Goal: Task Accomplishment & Management: Manage account settings

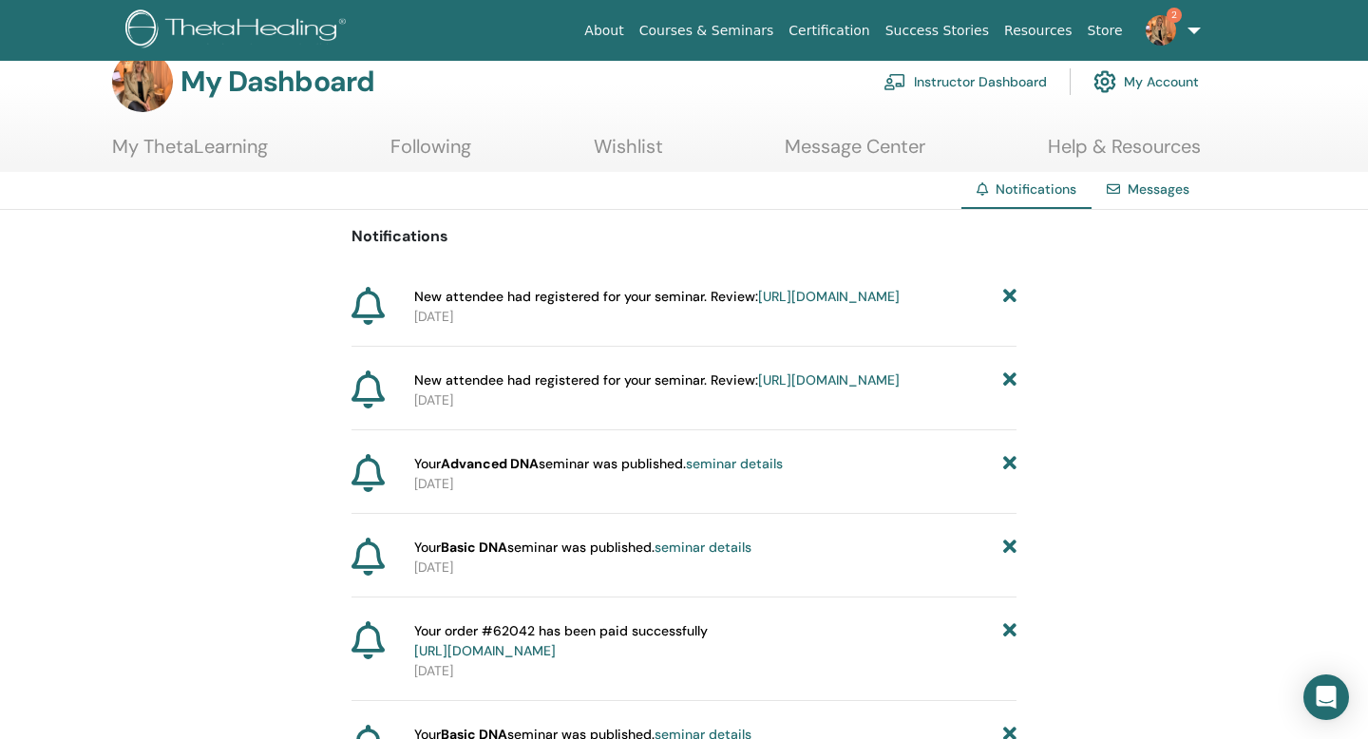
scroll to position [33, 0]
click at [758, 304] on link "https://member.thetahealing.com/instructor/seminar/378496/attendees" at bounding box center [829, 295] width 142 height 17
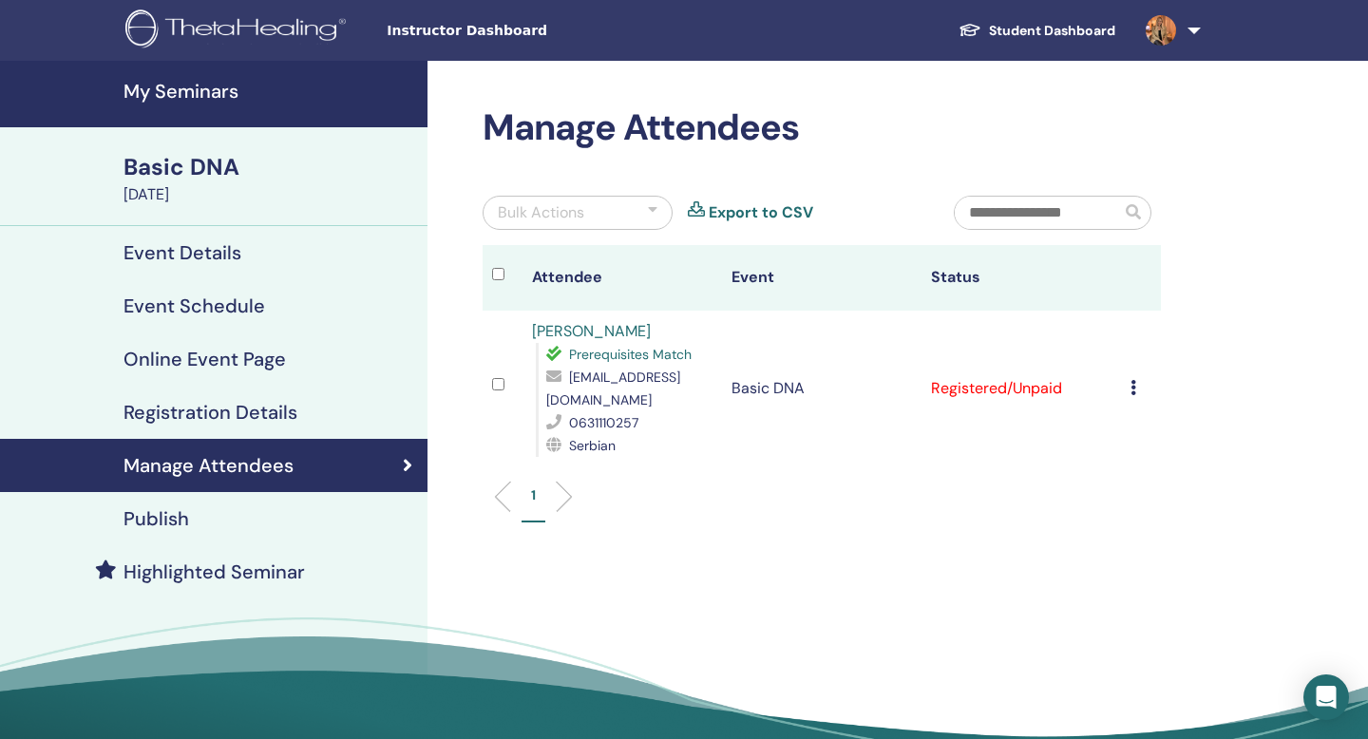
click at [1129, 382] on td "Cancel Registration Do not auto-certify Mark as Paid Mark as Unpaid Mark as Abs…" at bounding box center [1141, 389] width 40 height 156
click at [1196, 29] on link at bounding box center [1170, 30] width 78 height 61
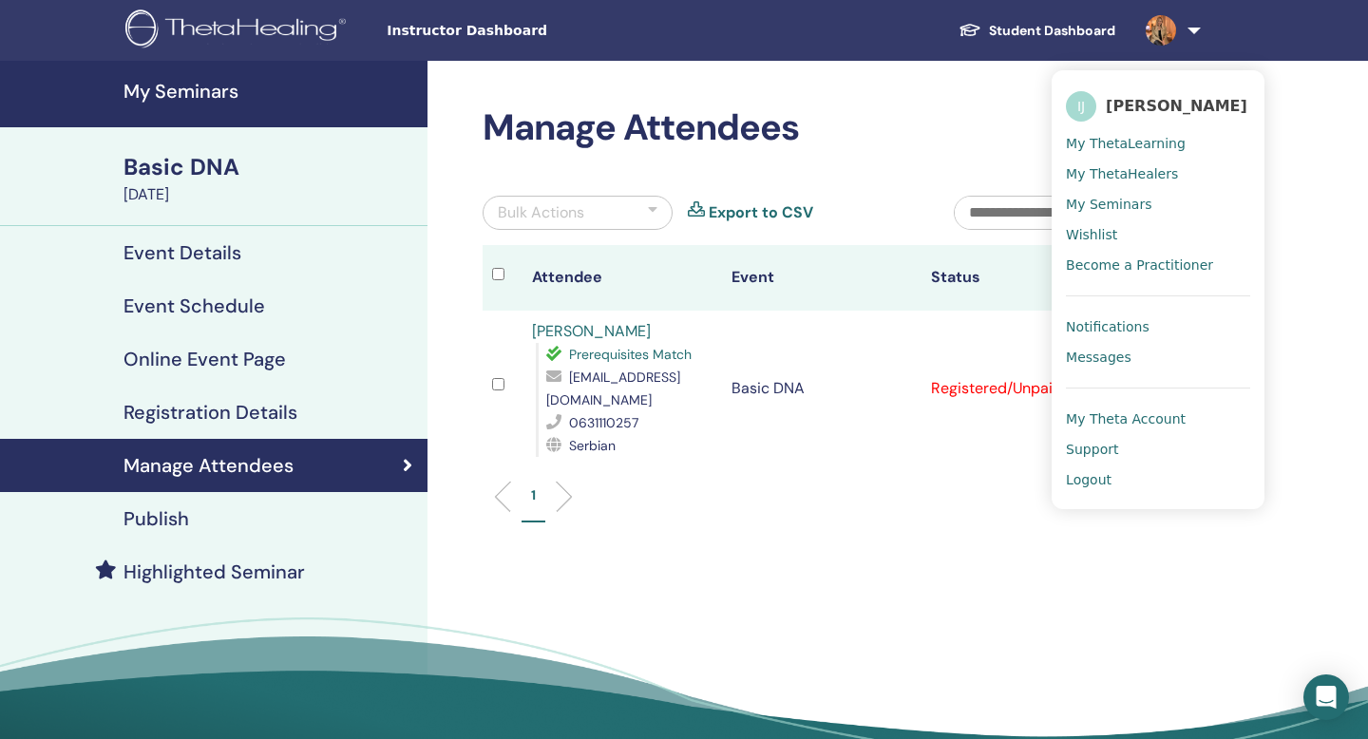
click at [1115, 329] on span "Notifications" at bounding box center [1108, 326] width 84 height 17
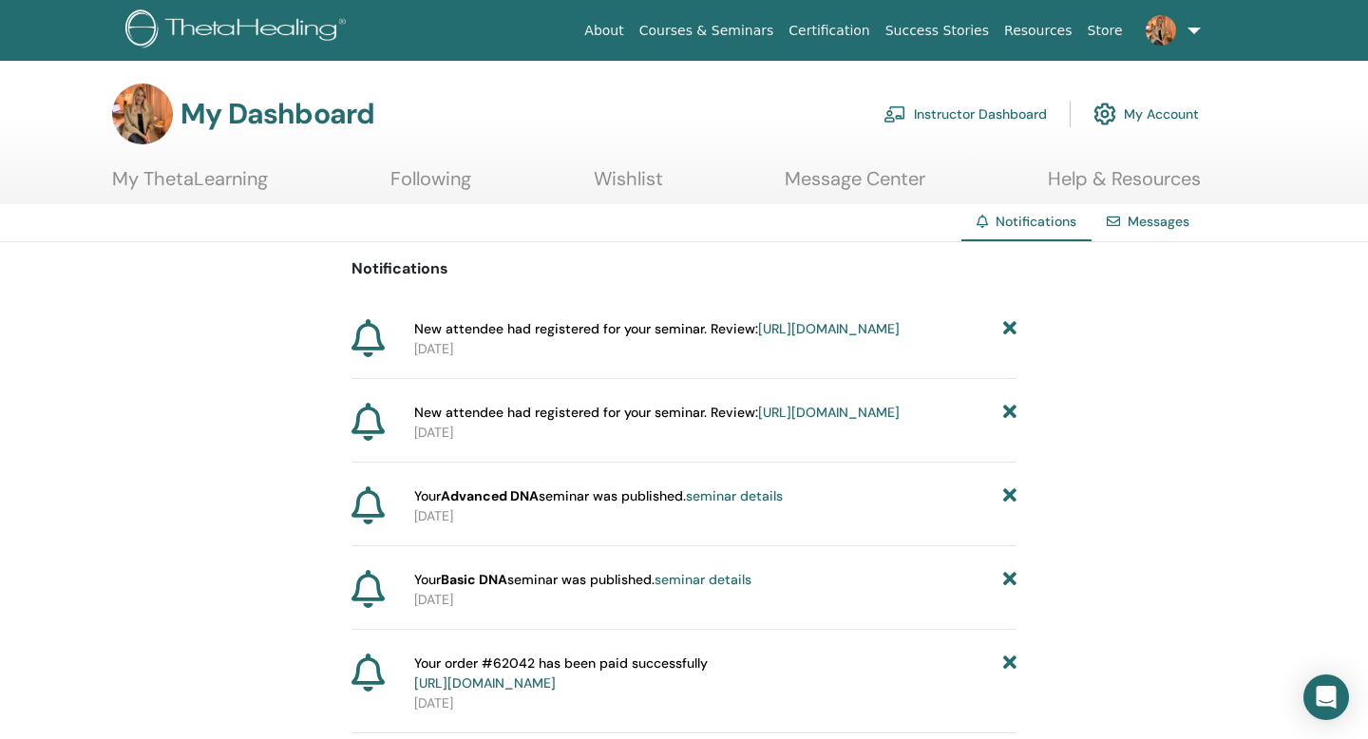
click at [758, 421] on link "https://member.thetahealing.com/instructor/seminar/376807/attendees" at bounding box center [829, 412] width 142 height 17
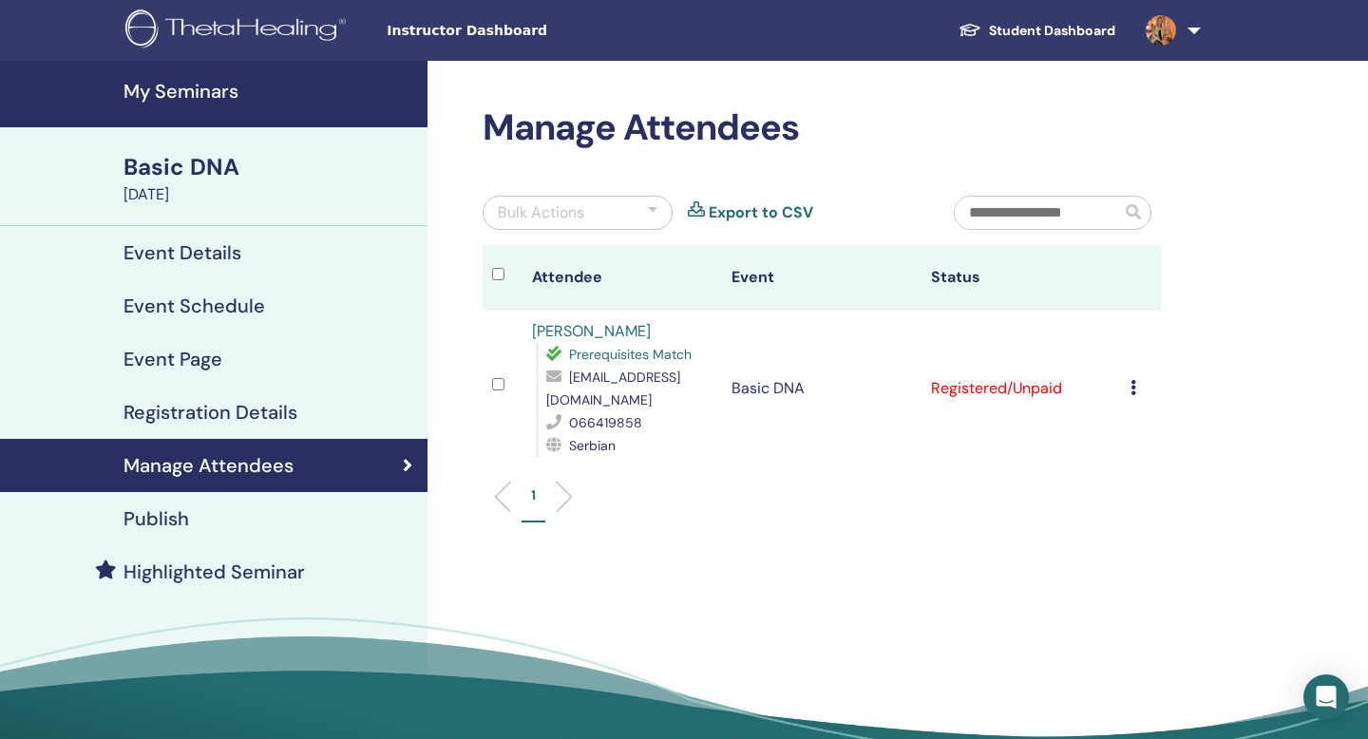
click at [1133, 380] on icon at bounding box center [1134, 387] width 6 height 15
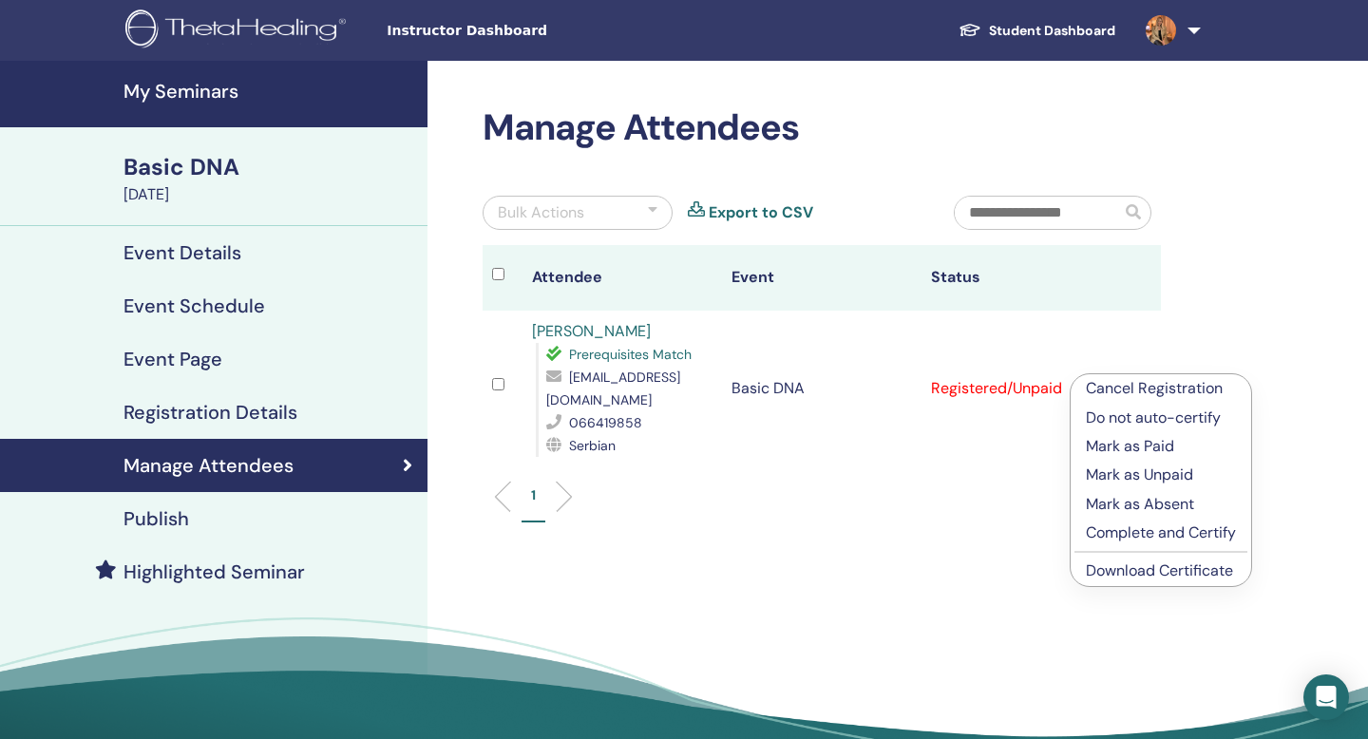
click at [1167, 582] on li "Download Certificate" at bounding box center [1161, 571] width 181 height 29
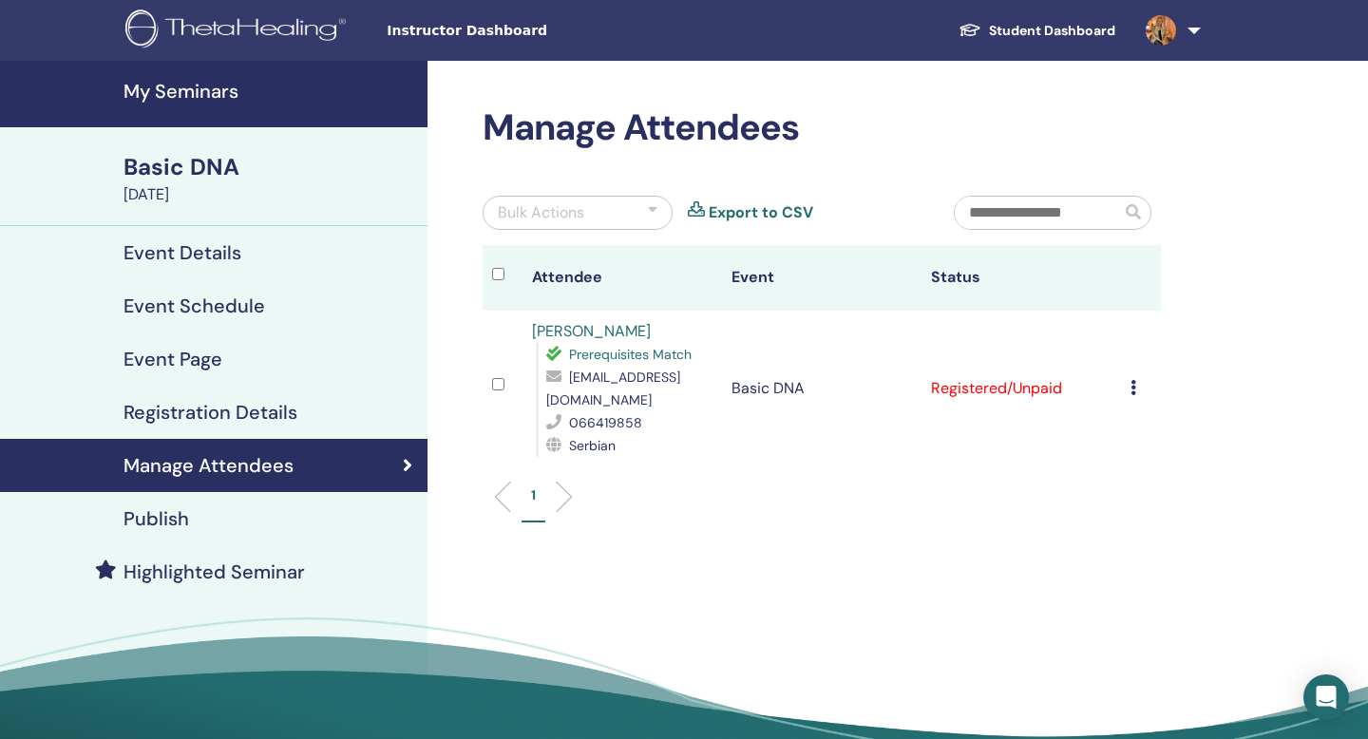
click at [1127, 372] on td "Cancel Registration Do not auto-certify Mark as Paid Mark as Unpaid Mark as Abs…" at bounding box center [1141, 389] width 40 height 156
click at [1130, 376] on td "Cancel Registration Do not auto-certify Mark as Paid Mark as Unpaid Mark as Abs…" at bounding box center [1141, 389] width 40 height 156
click at [1133, 380] on icon at bounding box center [1134, 387] width 6 height 15
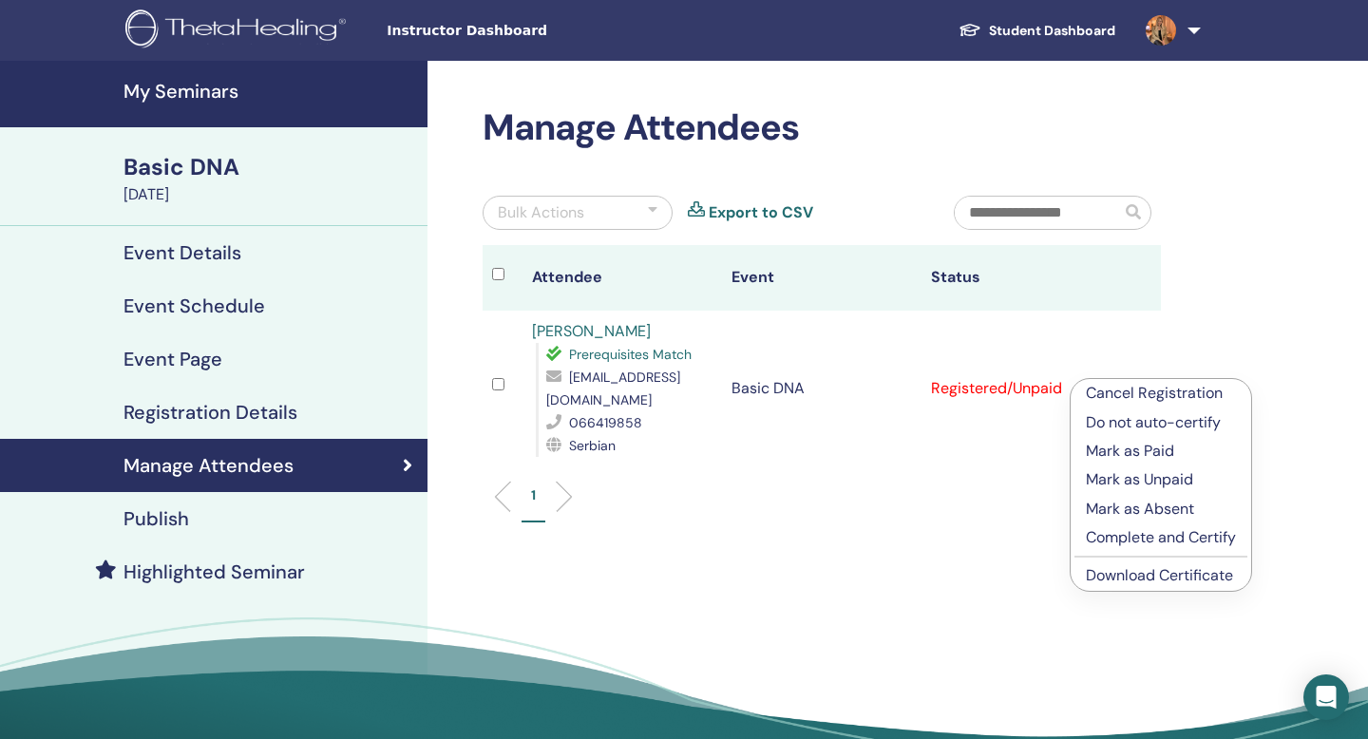
click at [875, 526] on div "Manage Attendees Bulk Actions Export to CSV Attendee Event Status Katarina Popo…" at bounding box center [884, 434] width 912 height 747
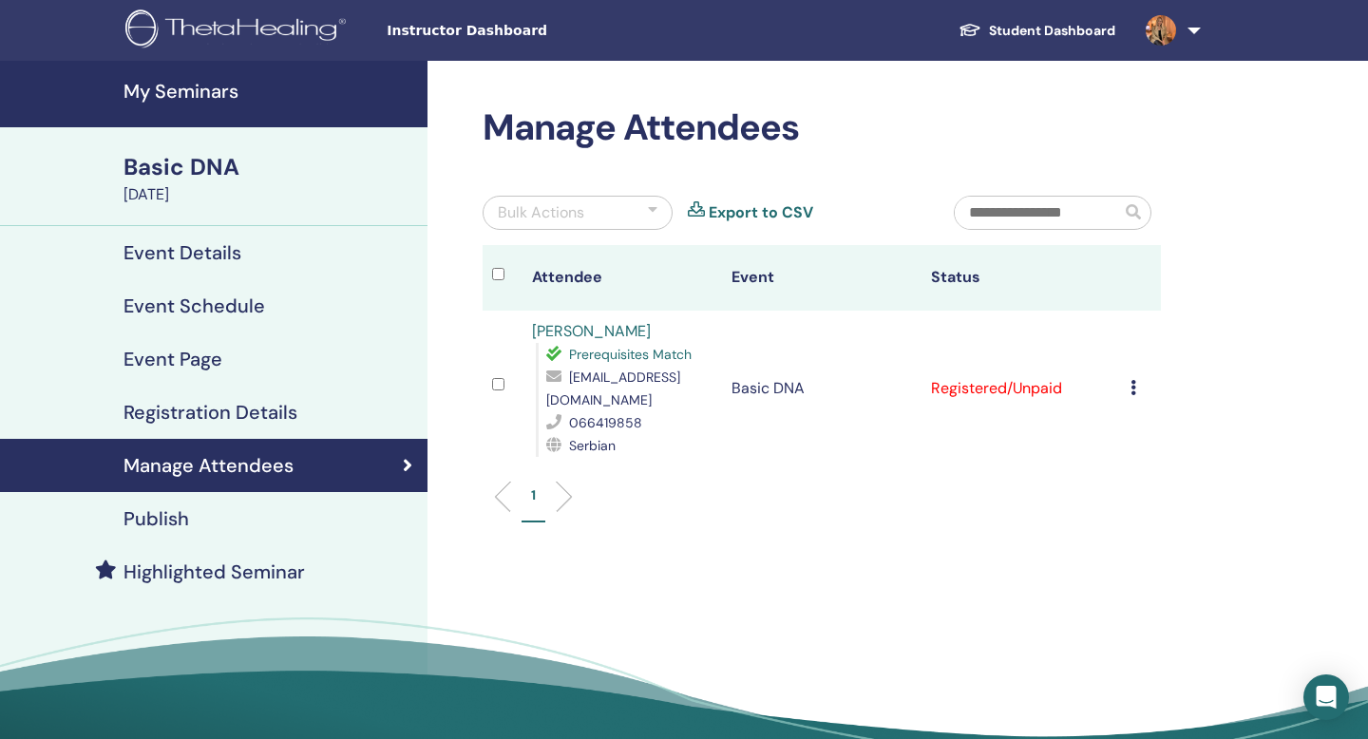
click at [1191, 29] on link at bounding box center [1170, 30] width 78 height 61
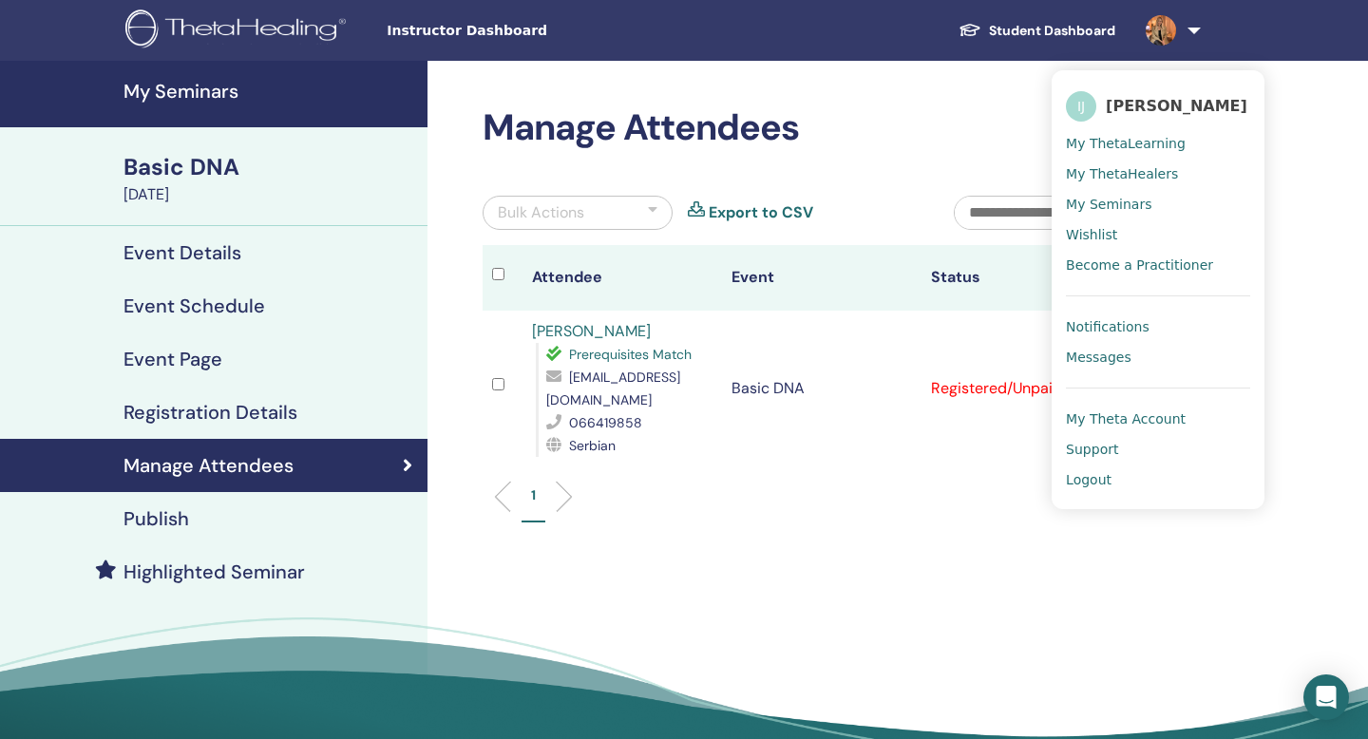
click at [1120, 414] on span "My Theta Account" at bounding box center [1126, 419] width 120 height 17
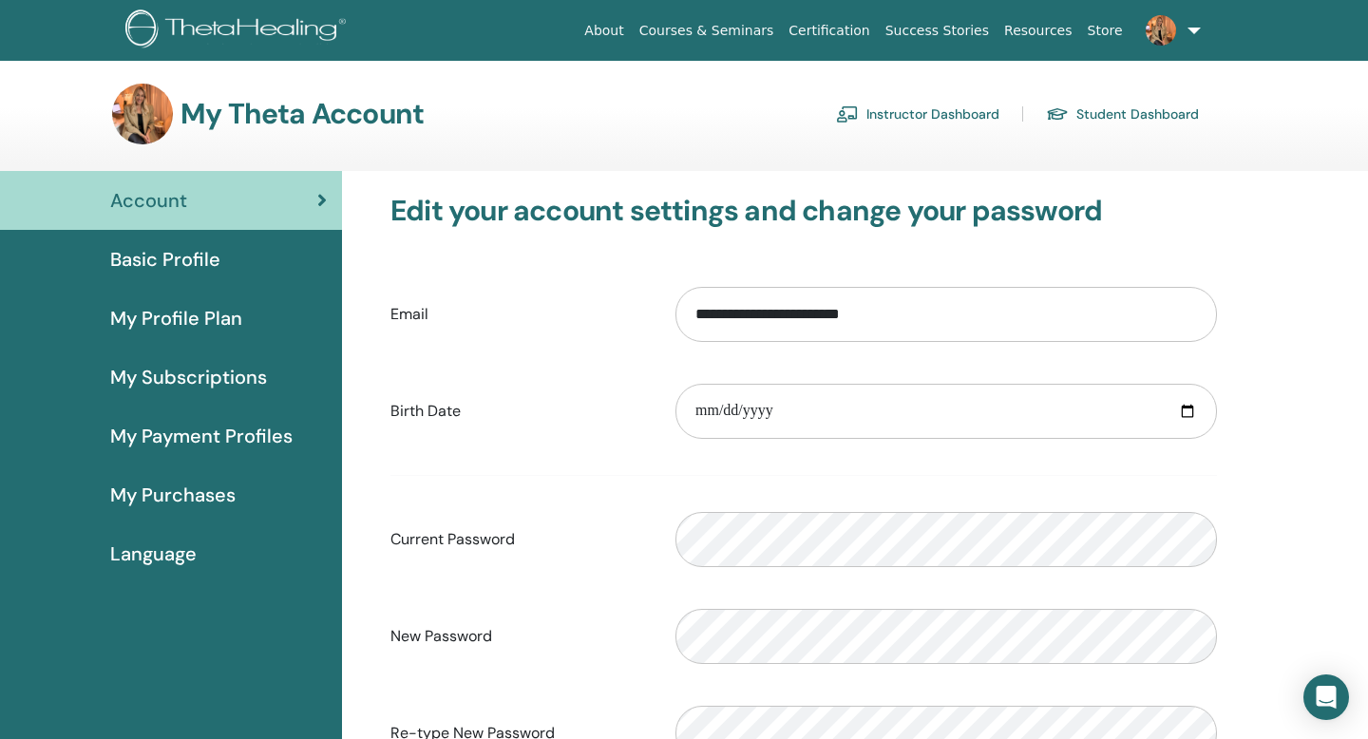
click at [174, 333] on link "My Profile Plan" at bounding box center [171, 318] width 342 height 59
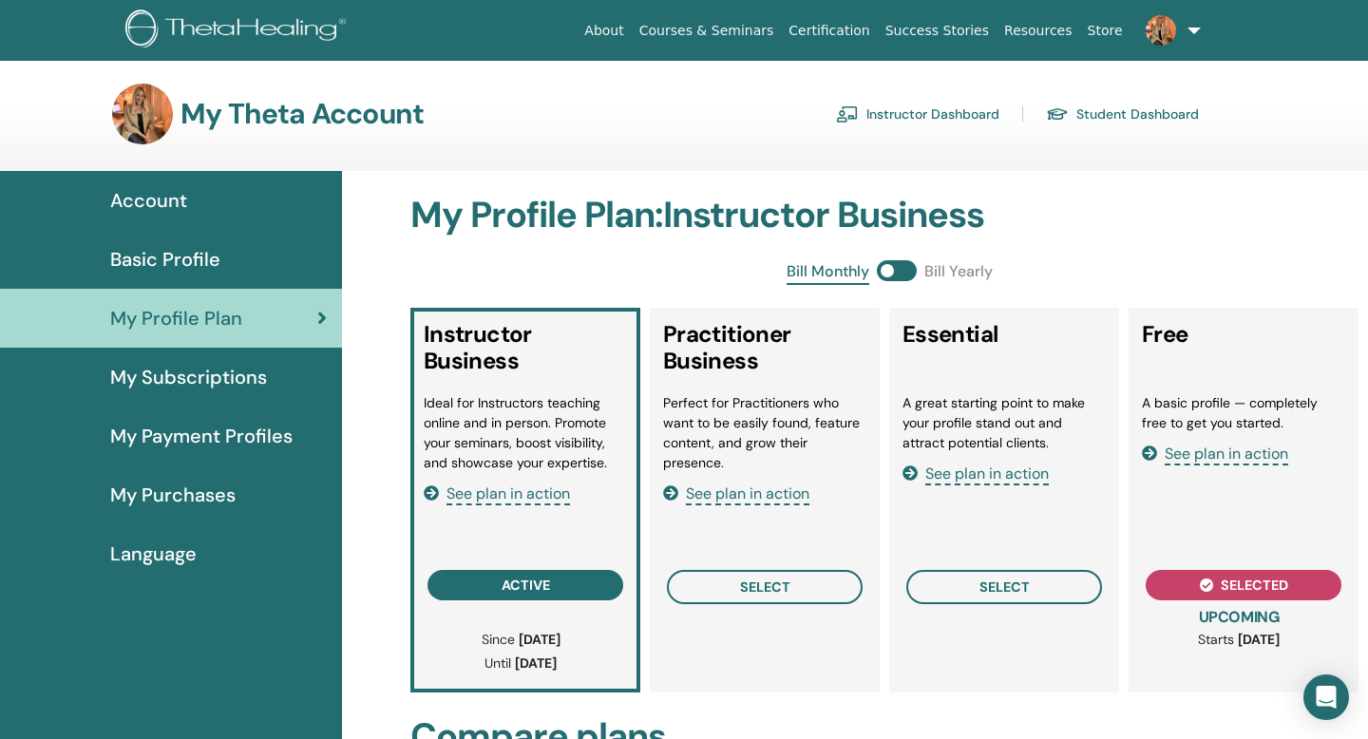
click at [166, 199] on span "Account" at bounding box center [148, 200] width 77 height 29
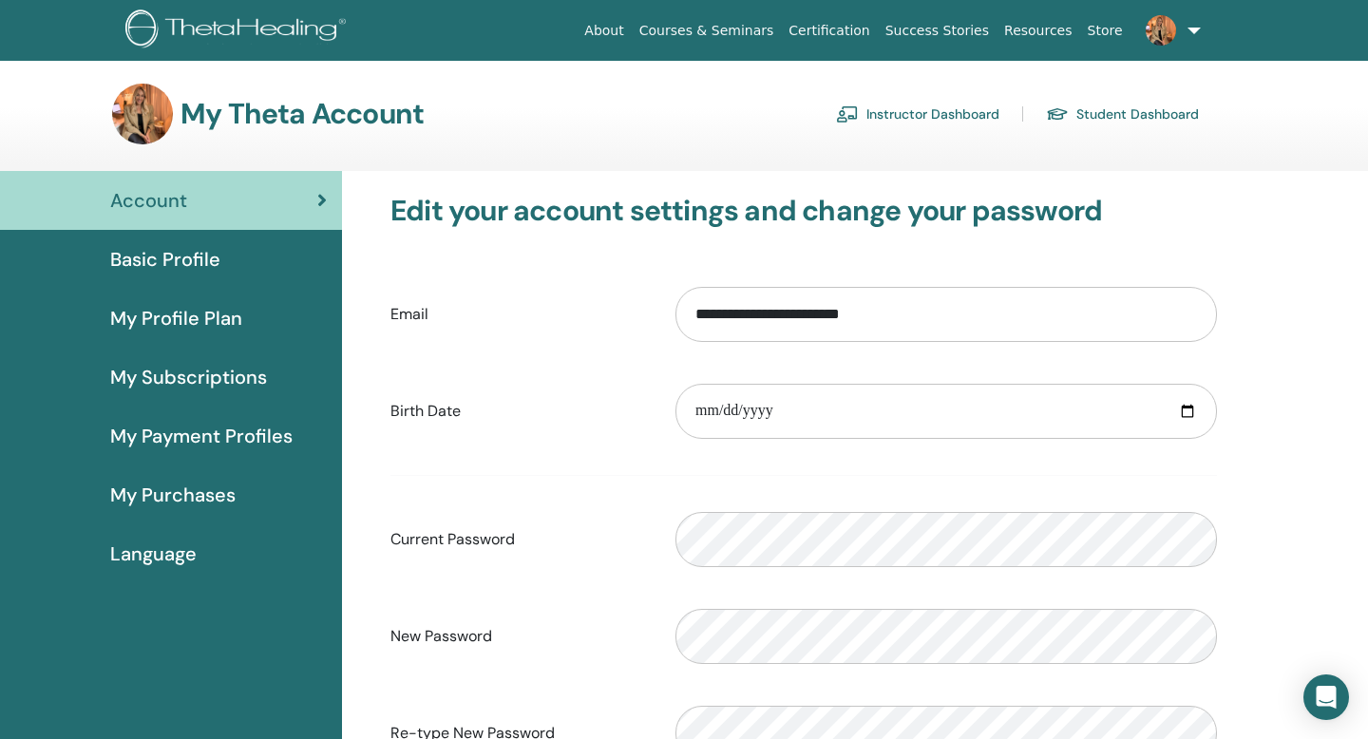
click at [892, 115] on link "Instructor Dashboard" at bounding box center [917, 114] width 163 height 30
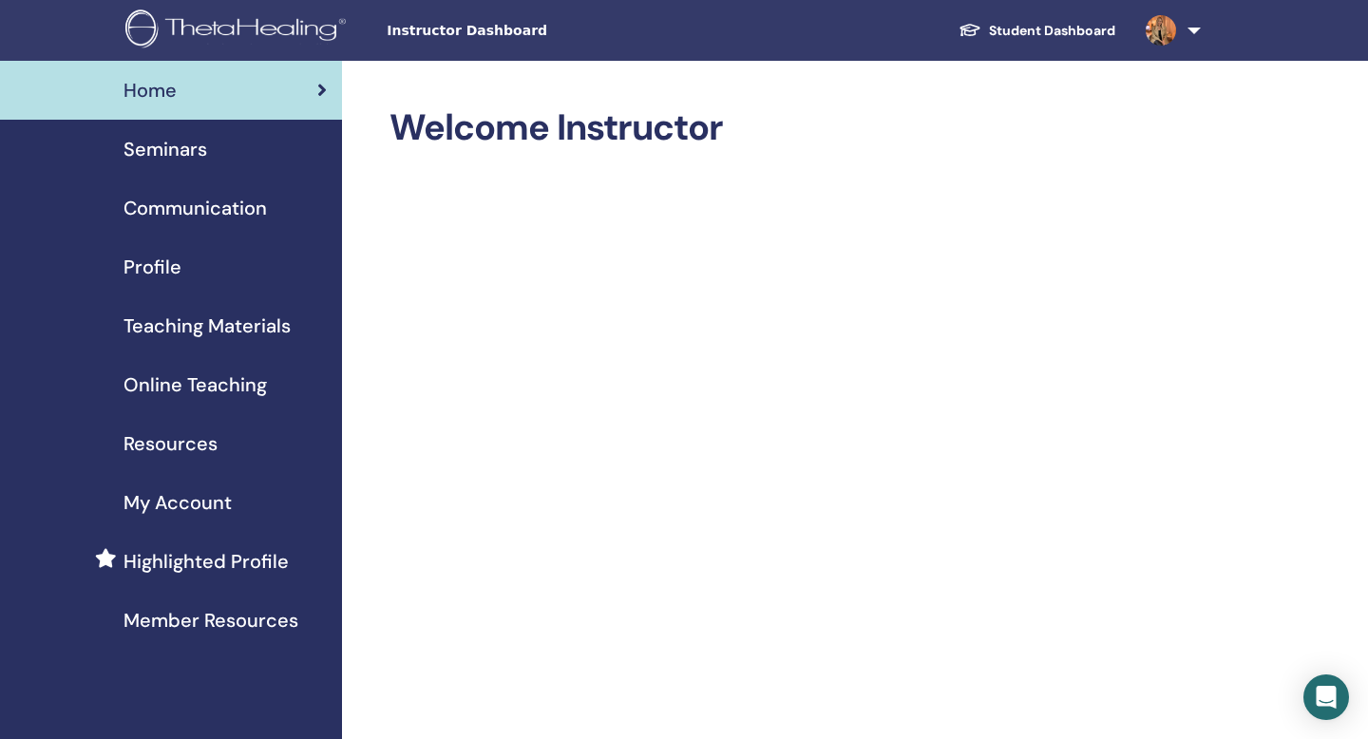
click at [193, 129] on link "Seminars" at bounding box center [171, 149] width 342 height 59
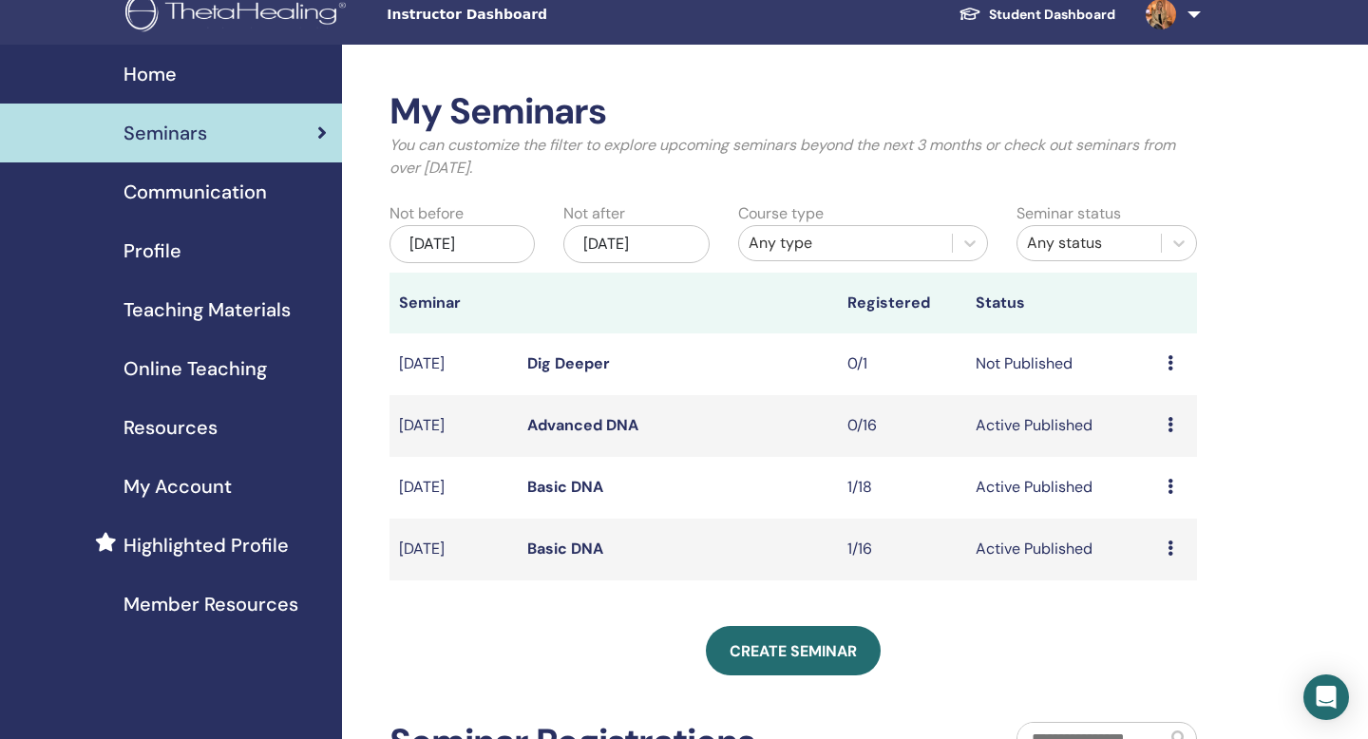
scroll to position [28, 0]
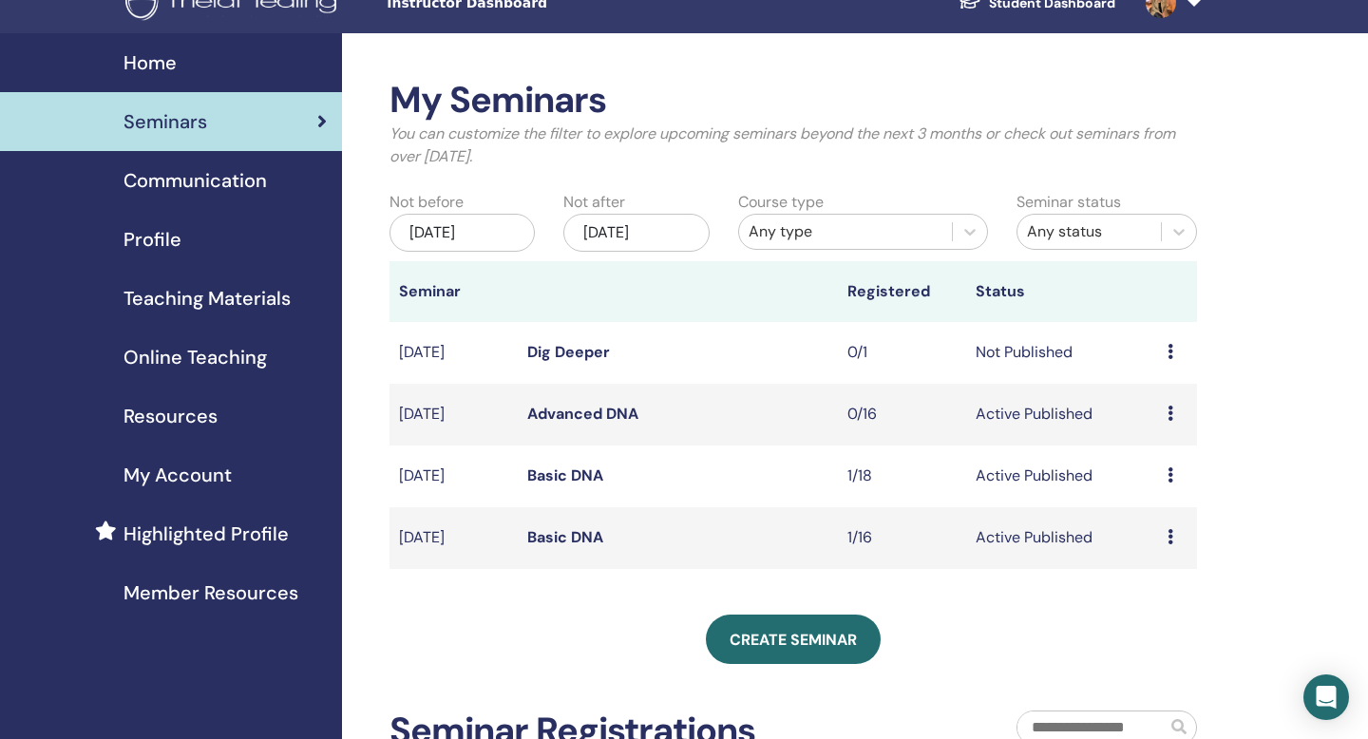
click at [1172, 533] on icon at bounding box center [1171, 536] width 6 height 15
click at [1160, 575] on li "Edit" at bounding box center [1164, 577] width 103 height 29
click at [1167, 539] on td "Preview Edit Attendees Cancel" at bounding box center [1177, 538] width 39 height 62
click at [1174, 540] on icon at bounding box center [1171, 536] width 6 height 15
click at [1152, 583] on link "Edit" at bounding box center [1144, 584] width 28 height 20
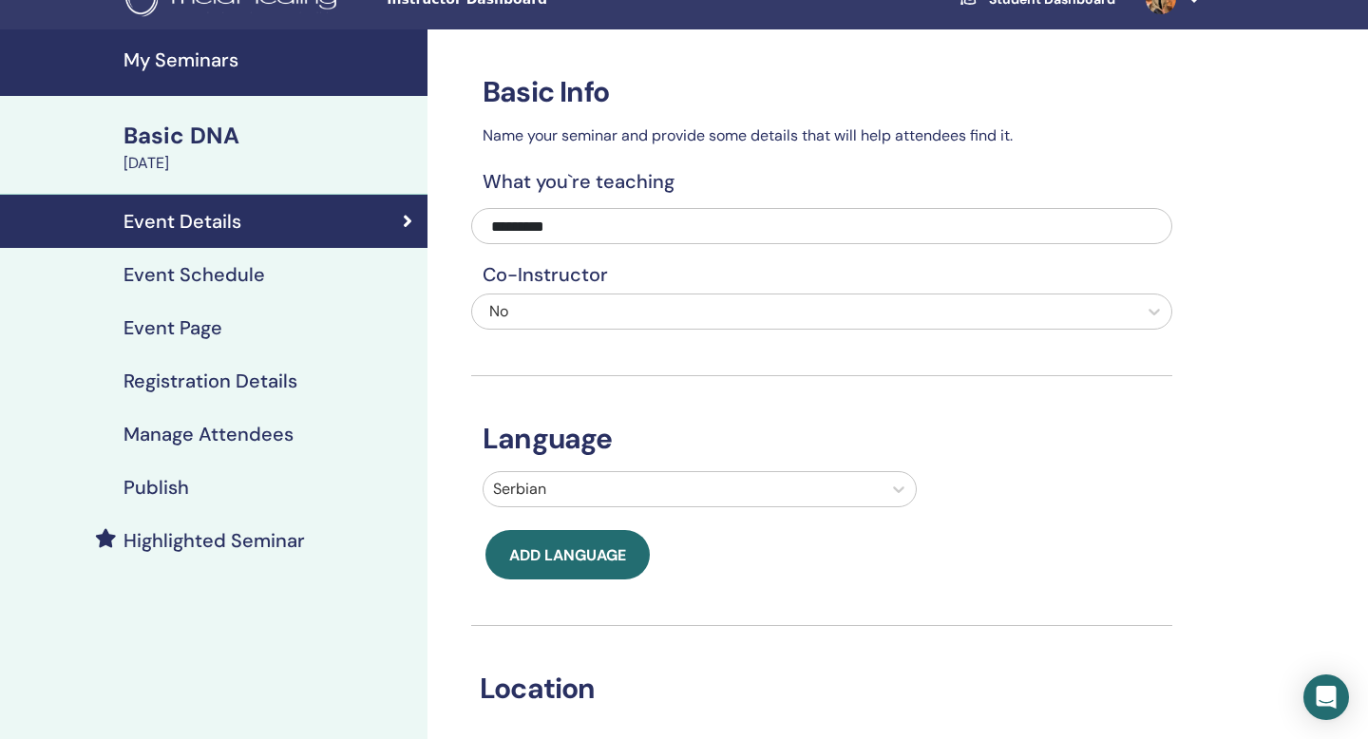
scroll to position [4, 0]
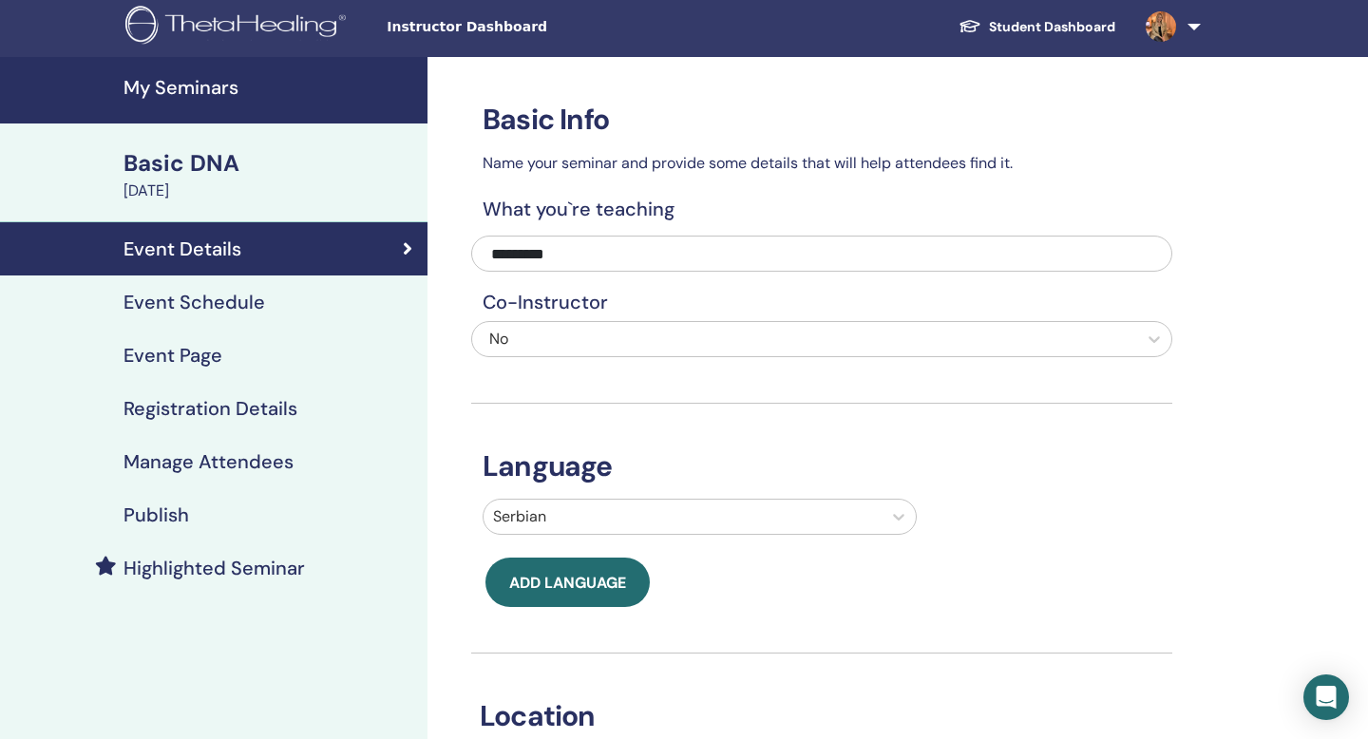
click at [182, 472] on h4 "Manage Attendees" at bounding box center [209, 461] width 170 height 23
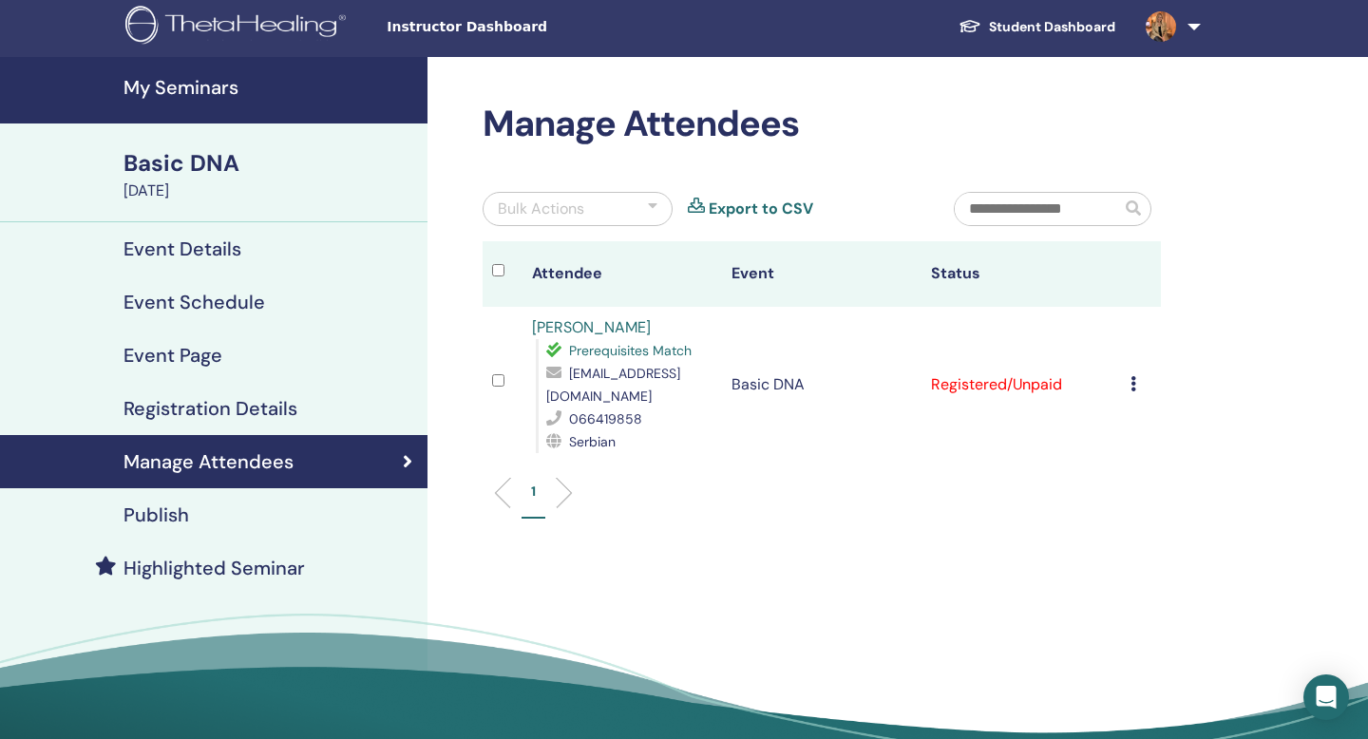
click at [600, 205] on div "Bulk Actions" at bounding box center [578, 209] width 190 height 34
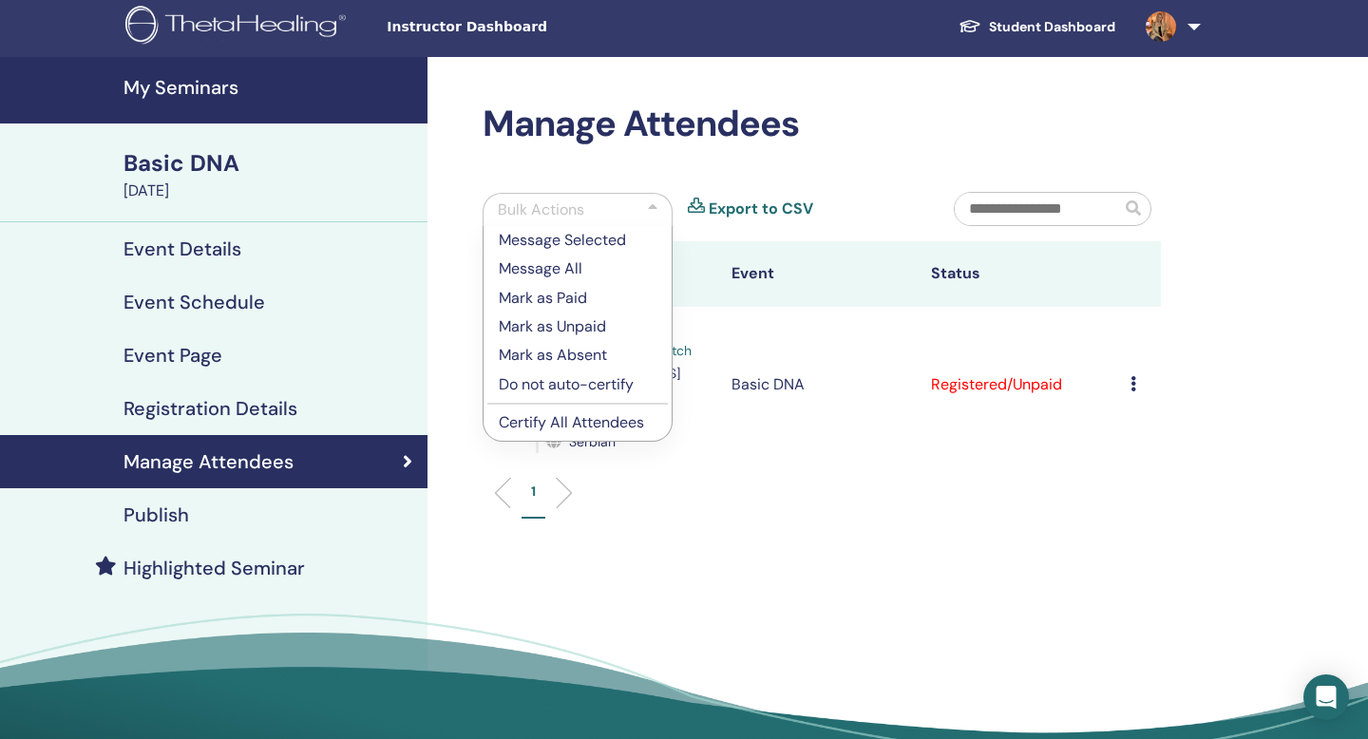
click at [619, 203] on div "Bulk Actions" at bounding box center [578, 209] width 190 height 33
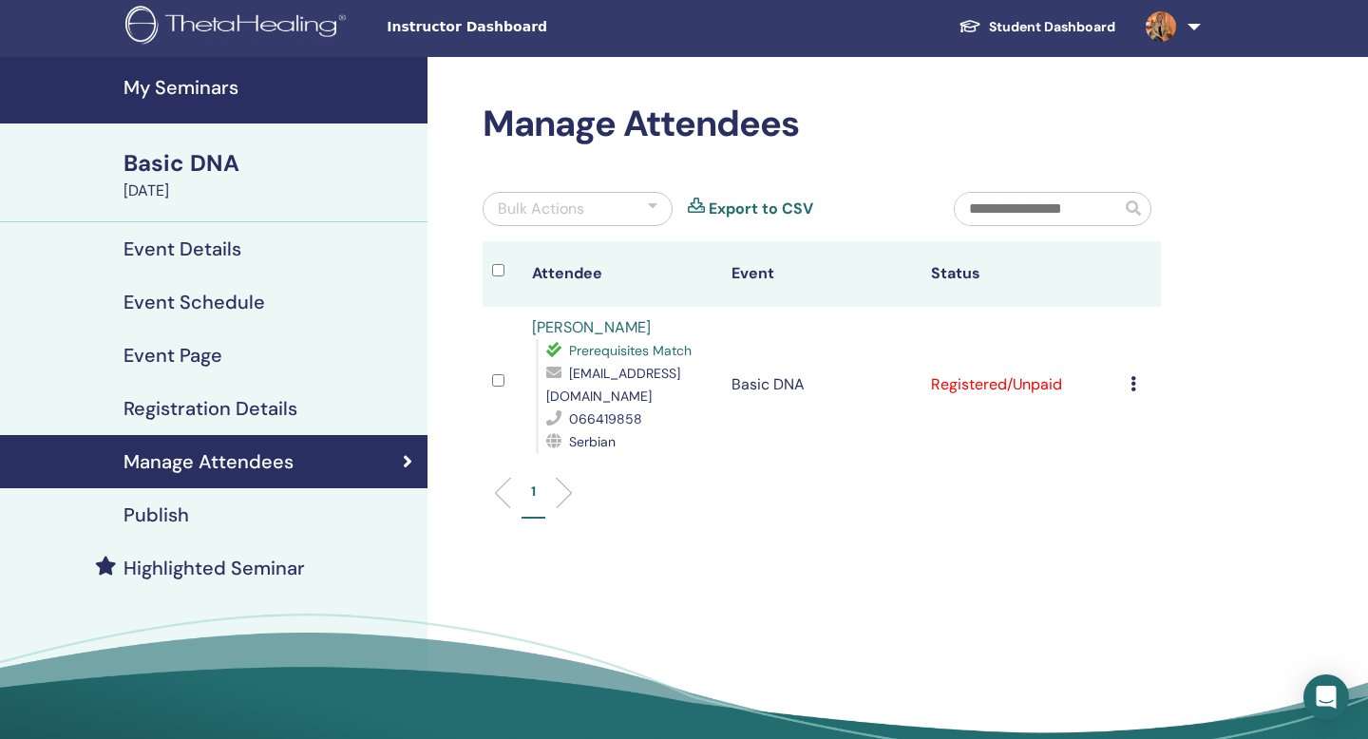
click at [604, 200] on div "Bulk Actions" at bounding box center [578, 209] width 190 height 34
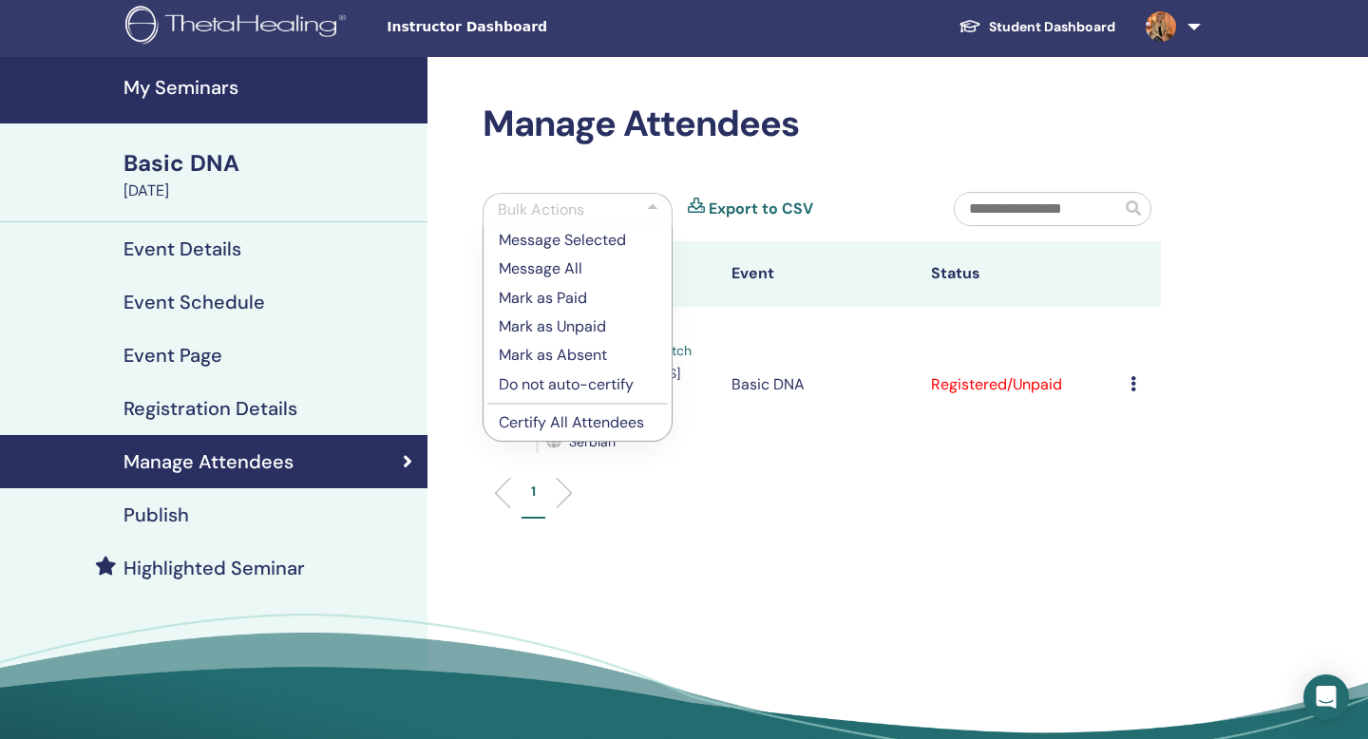
click at [614, 206] on div "Bulk Actions" at bounding box center [578, 209] width 190 height 33
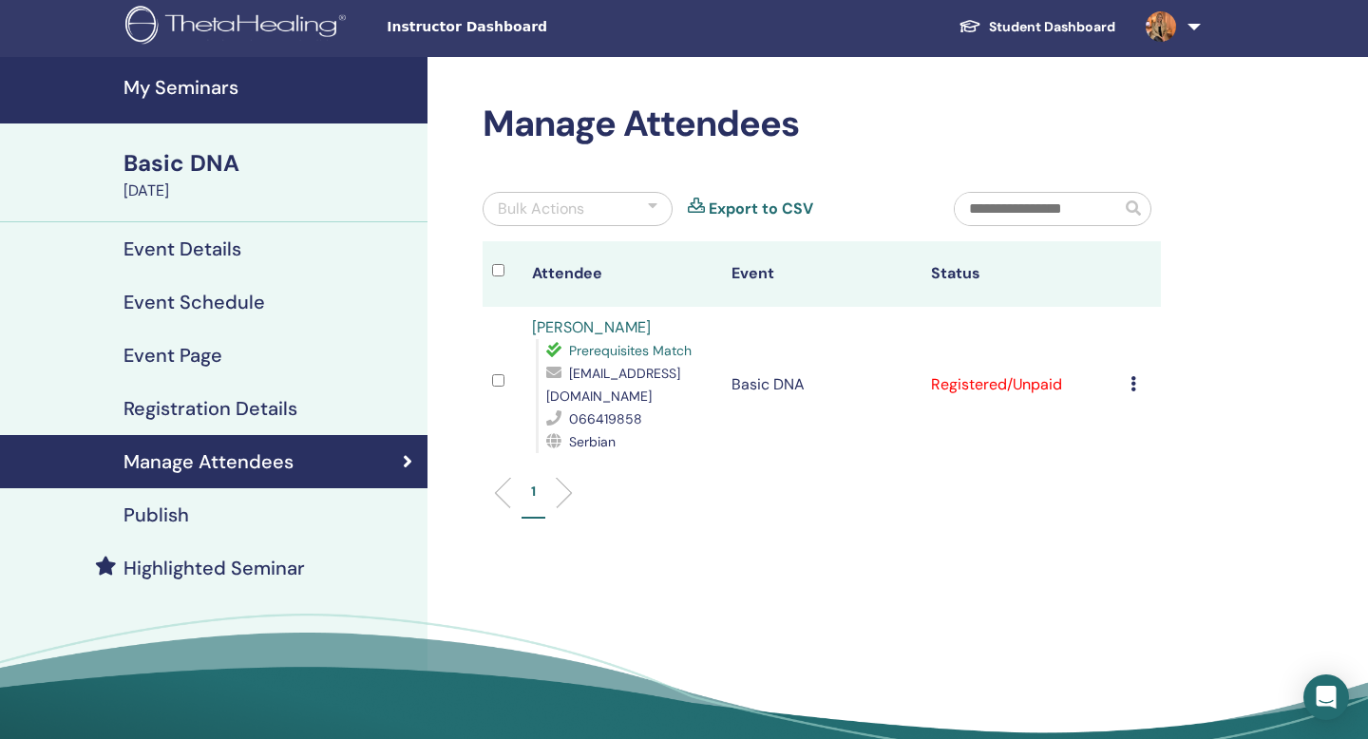
click at [224, 410] on h4 "Registration Details" at bounding box center [211, 408] width 174 height 23
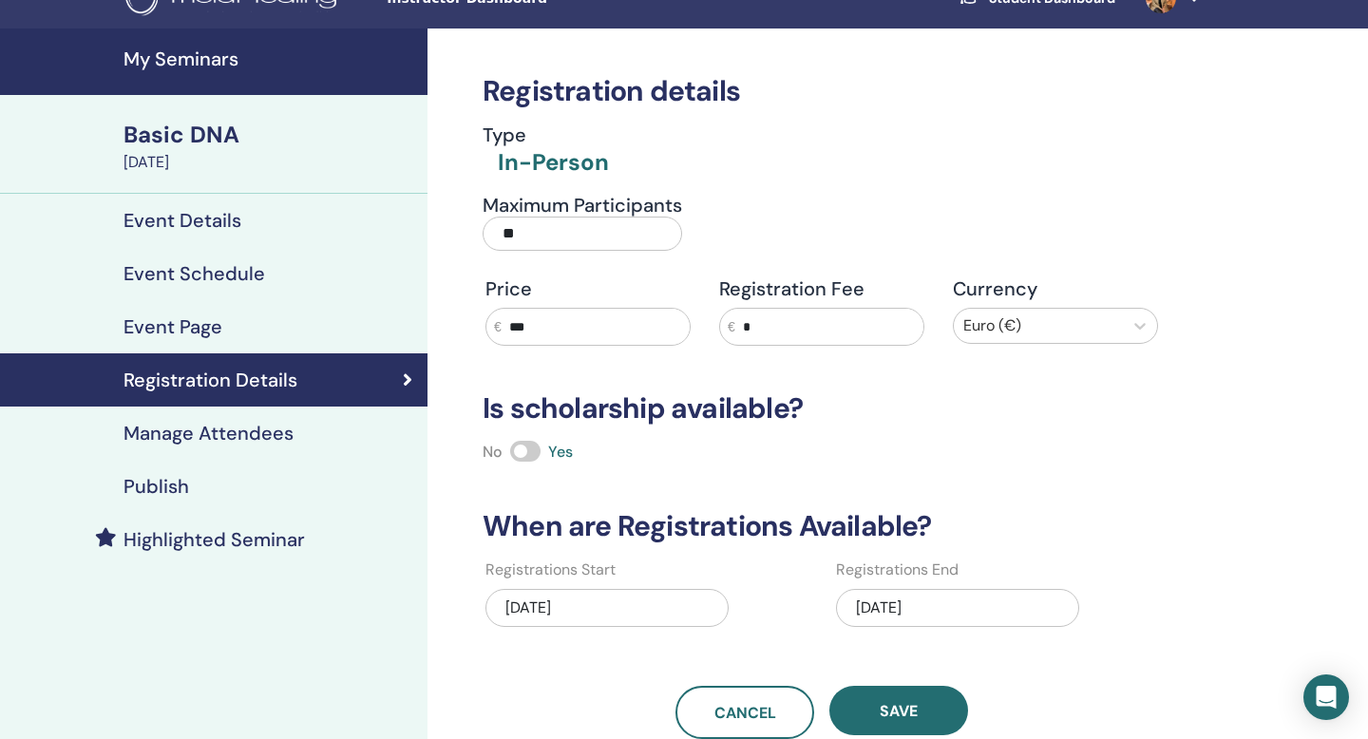
scroll to position [37, 0]
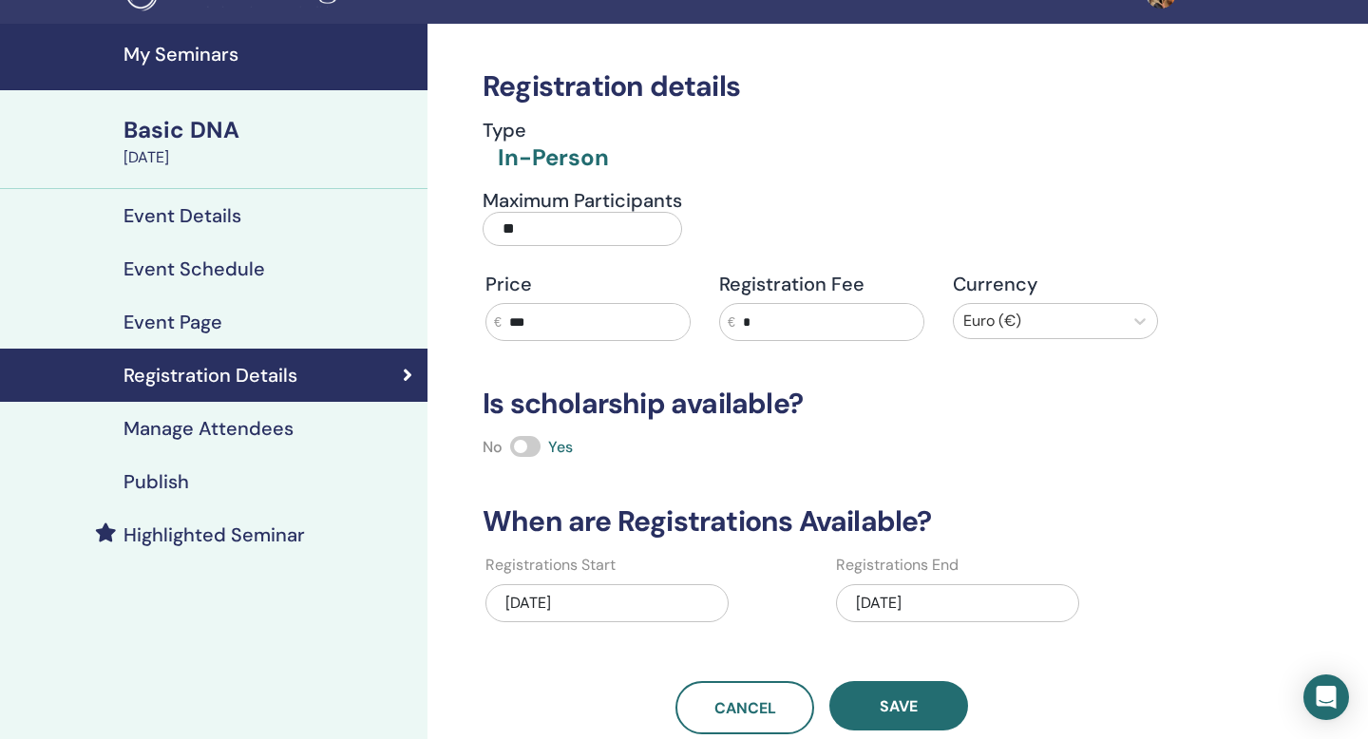
click at [535, 215] on input "**" at bounding box center [583, 229] width 200 height 34
click at [550, 220] on input "**" at bounding box center [583, 229] width 200 height 34
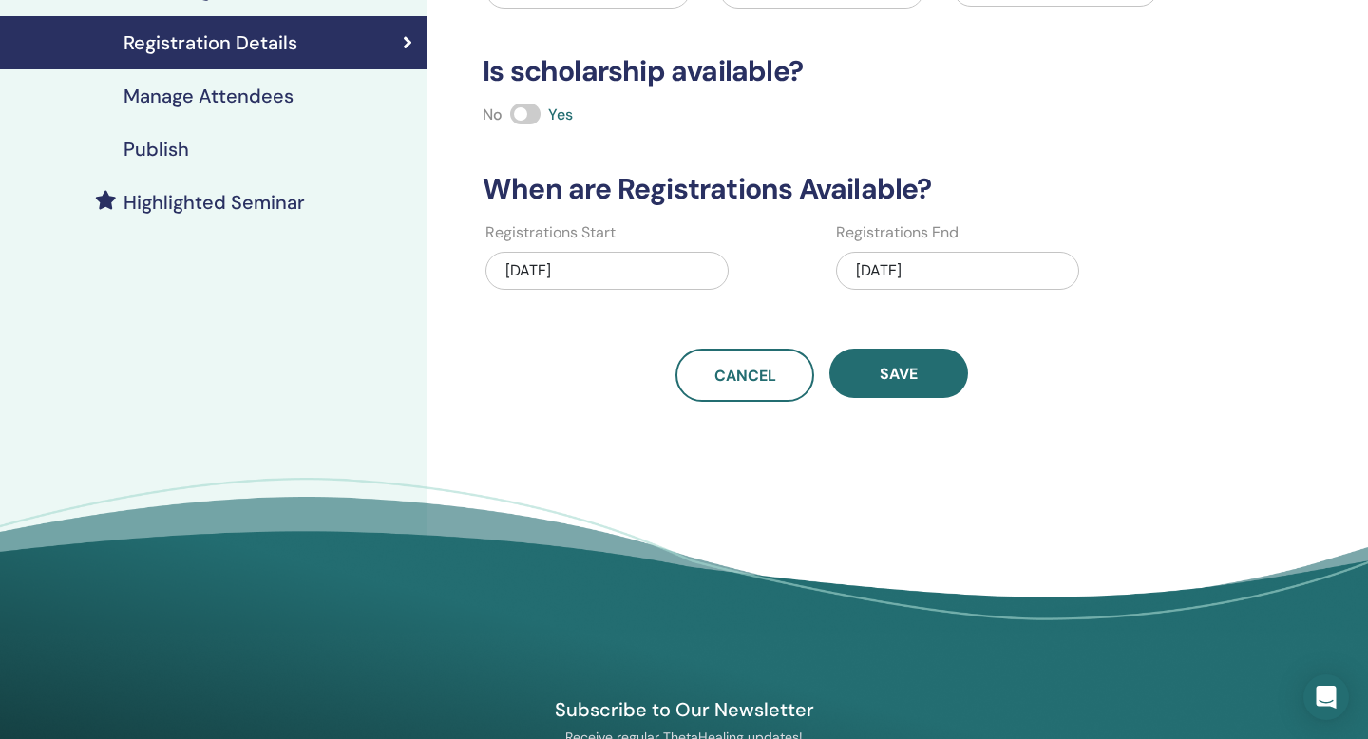
scroll to position [377, 0]
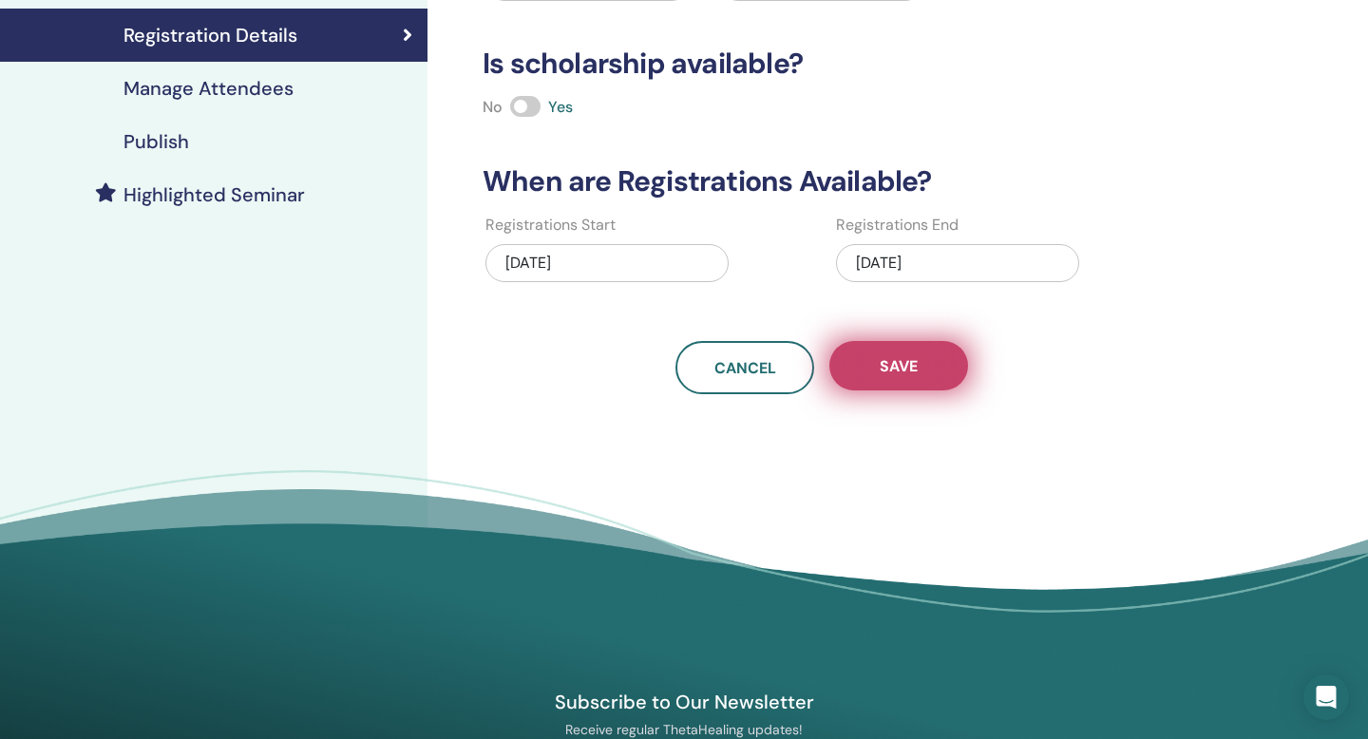
type input "**"
click at [892, 370] on span "Save" at bounding box center [899, 366] width 38 height 20
click at [901, 349] on button "Save" at bounding box center [899, 365] width 139 height 49
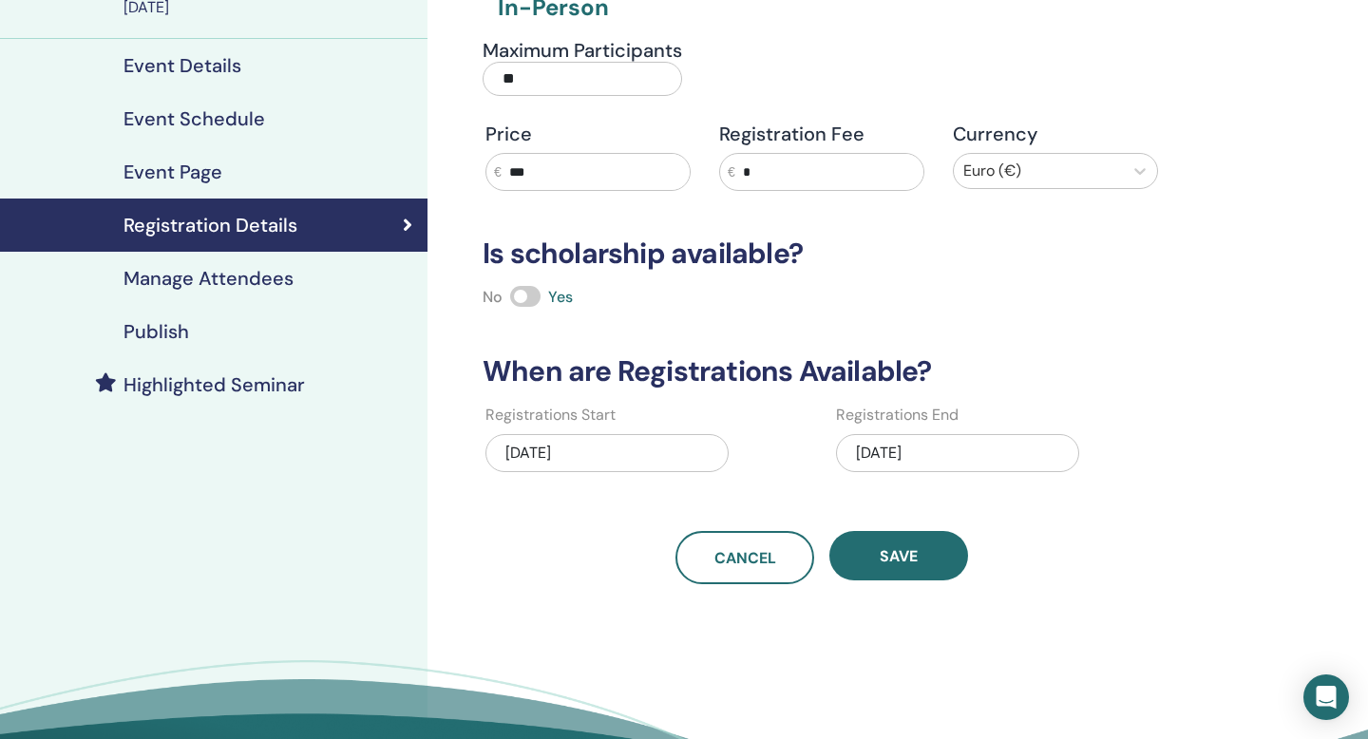
scroll to position [189, 0]
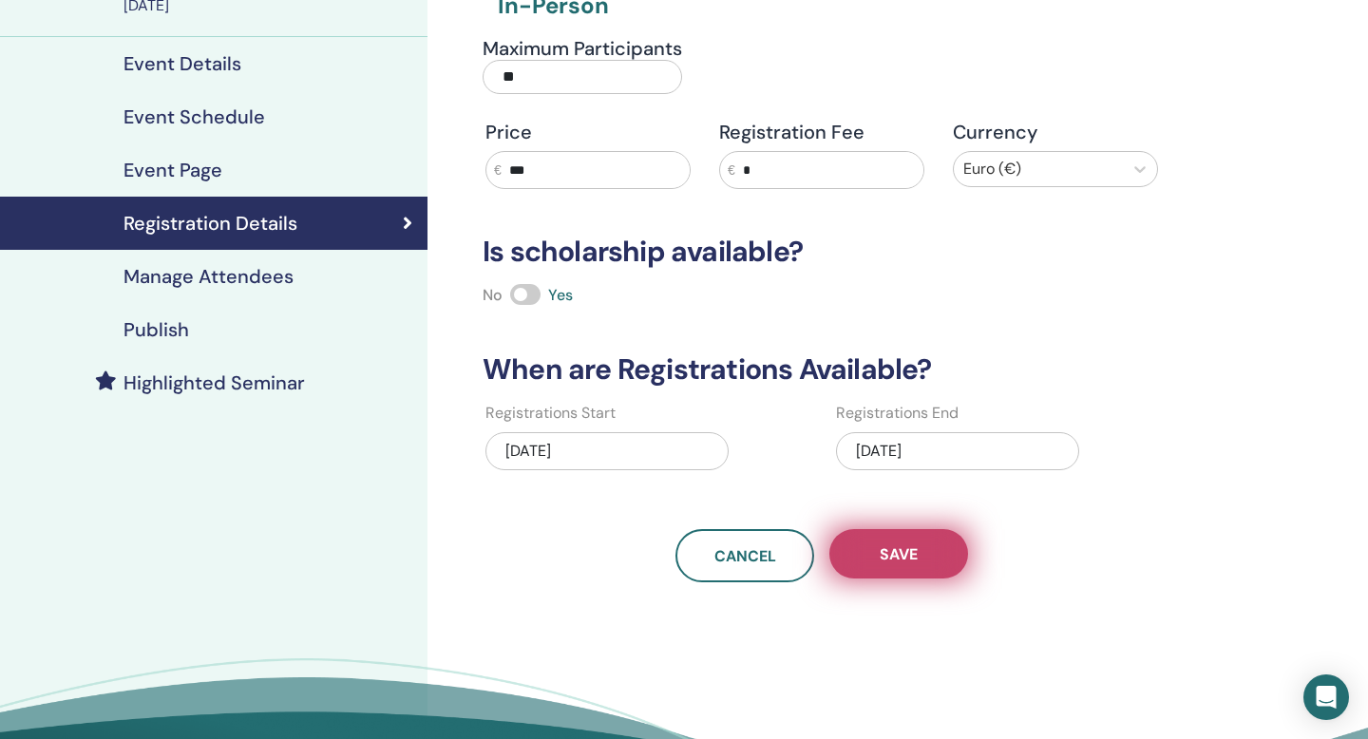
click at [923, 557] on button "Save" at bounding box center [899, 553] width 139 height 49
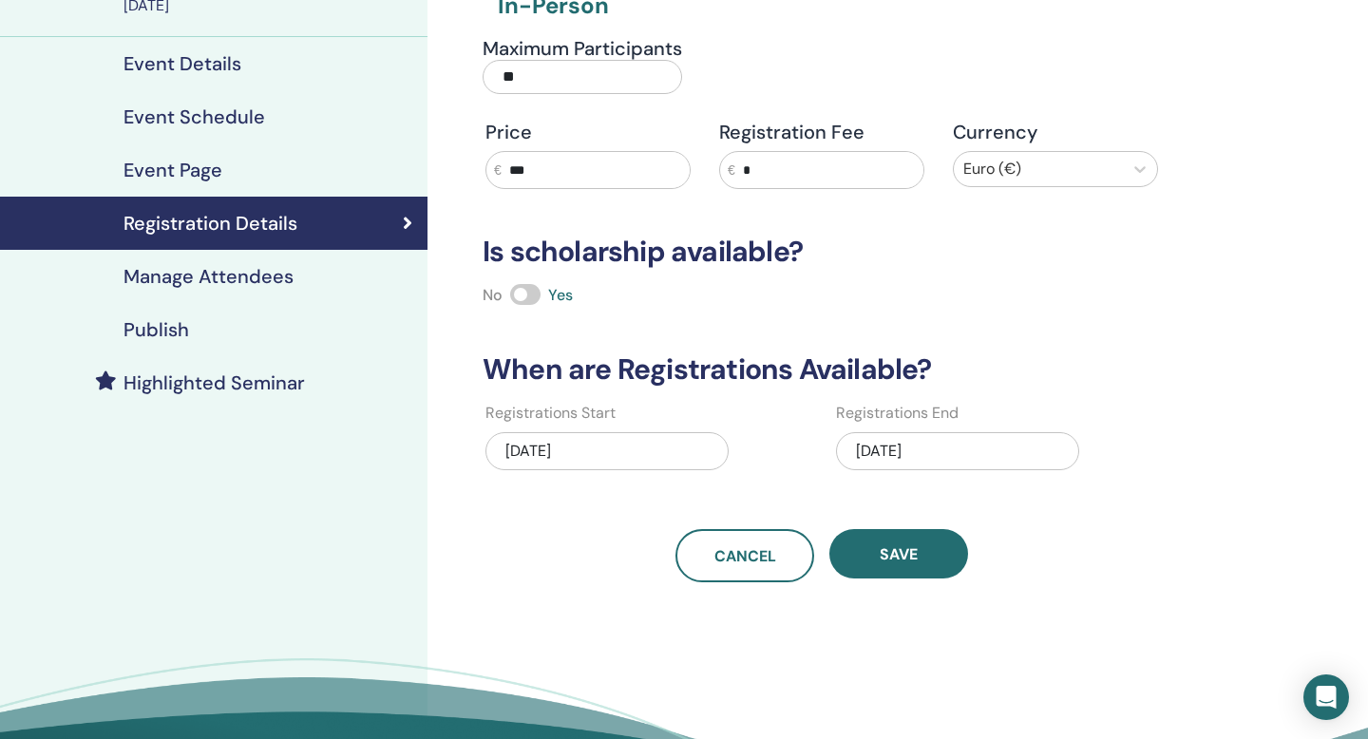
scroll to position [0, 0]
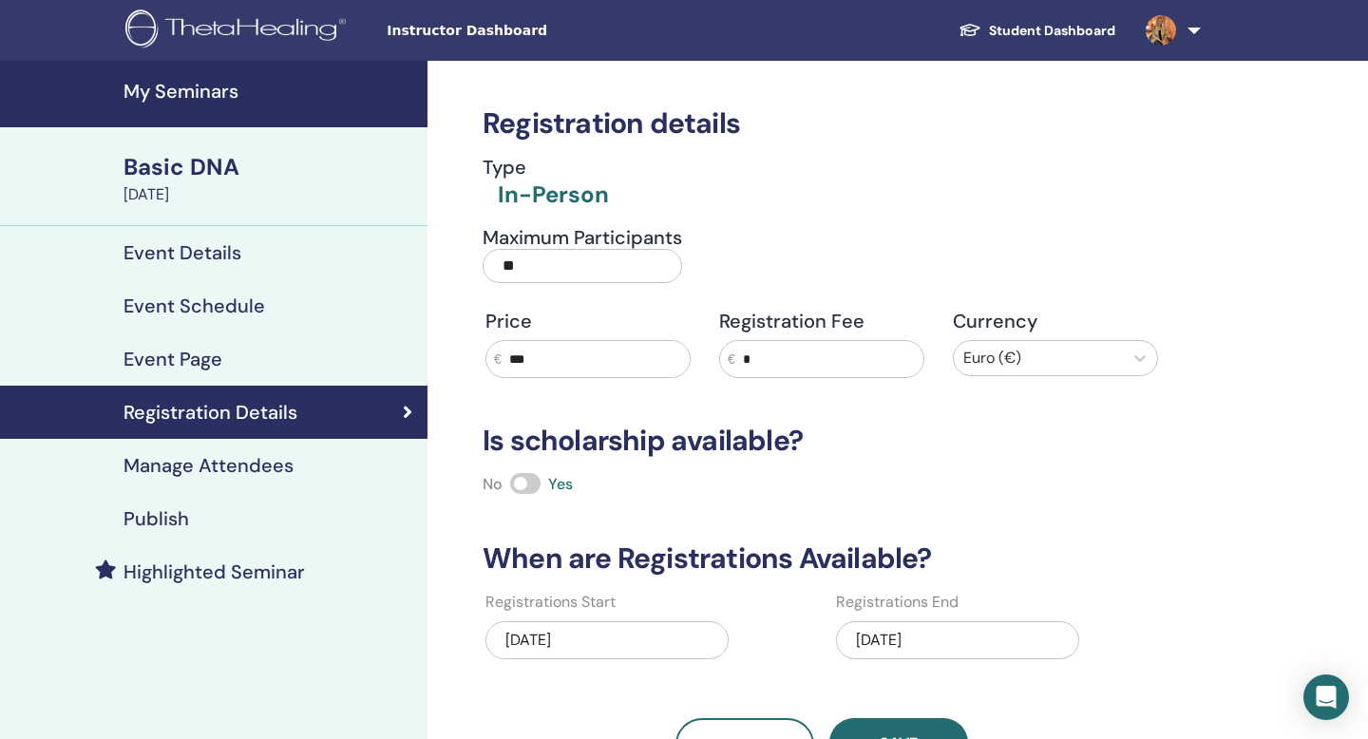
click at [207, 464] on h4 "Manage Attendees" at bounding box center [209, 465] width 170 height 23
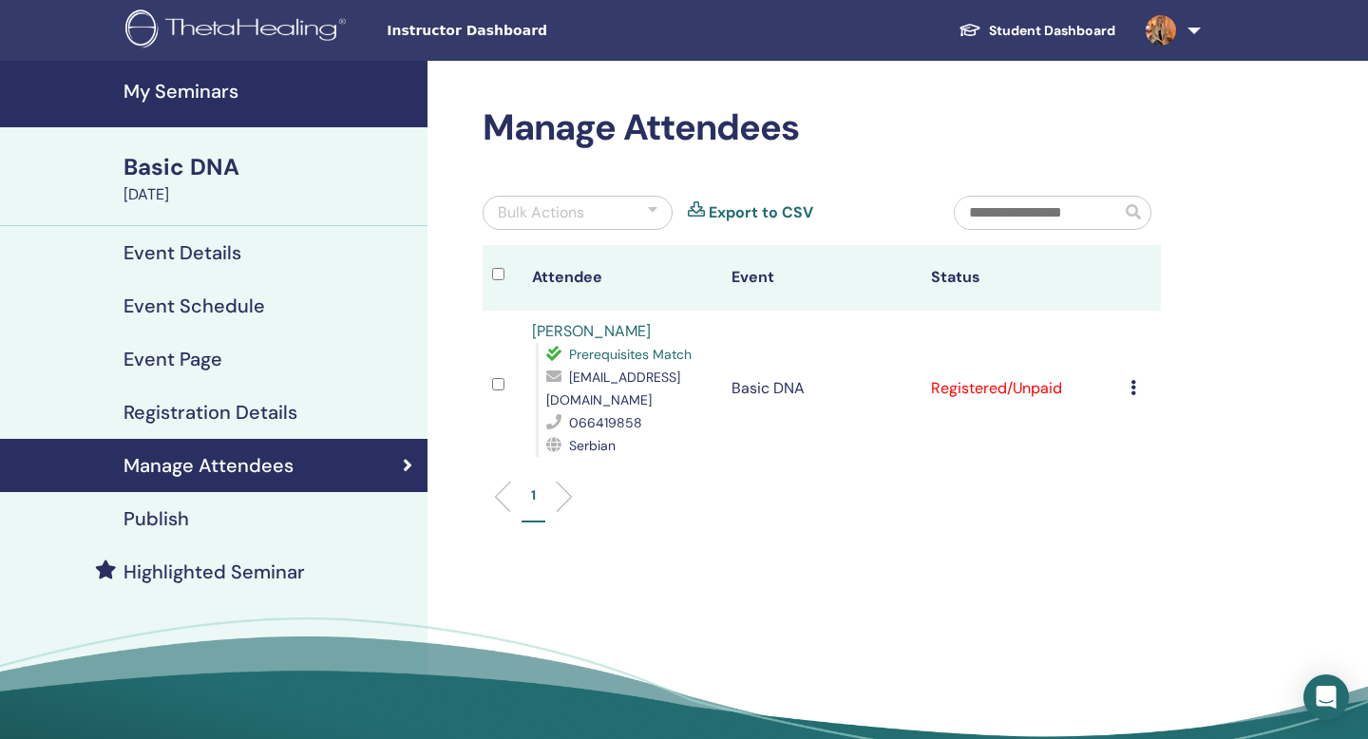
click at [198, 363] on h4 "Event Page" at bounding box center [173, 359] width 99 height 23
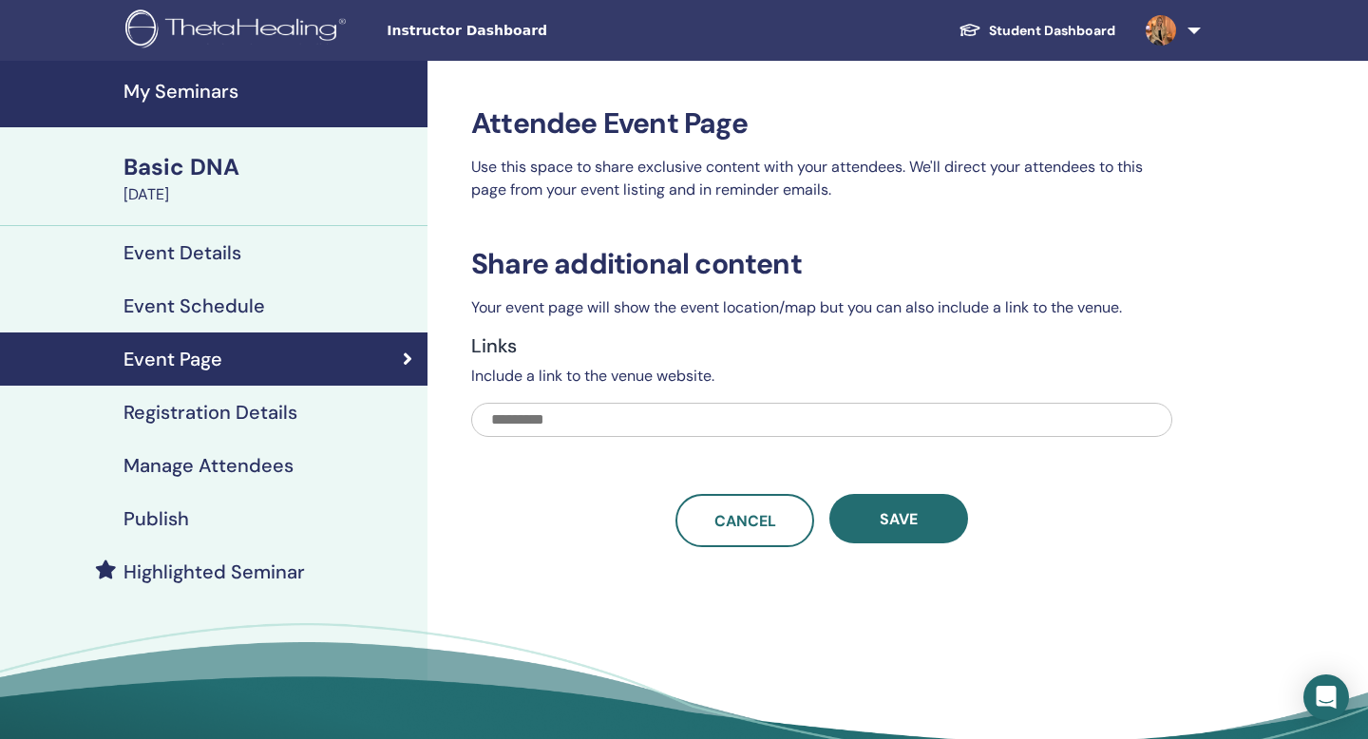
click at [213, 308] on h4 "Event Schedule" at bounding box center [195, 306] width 142 height 23
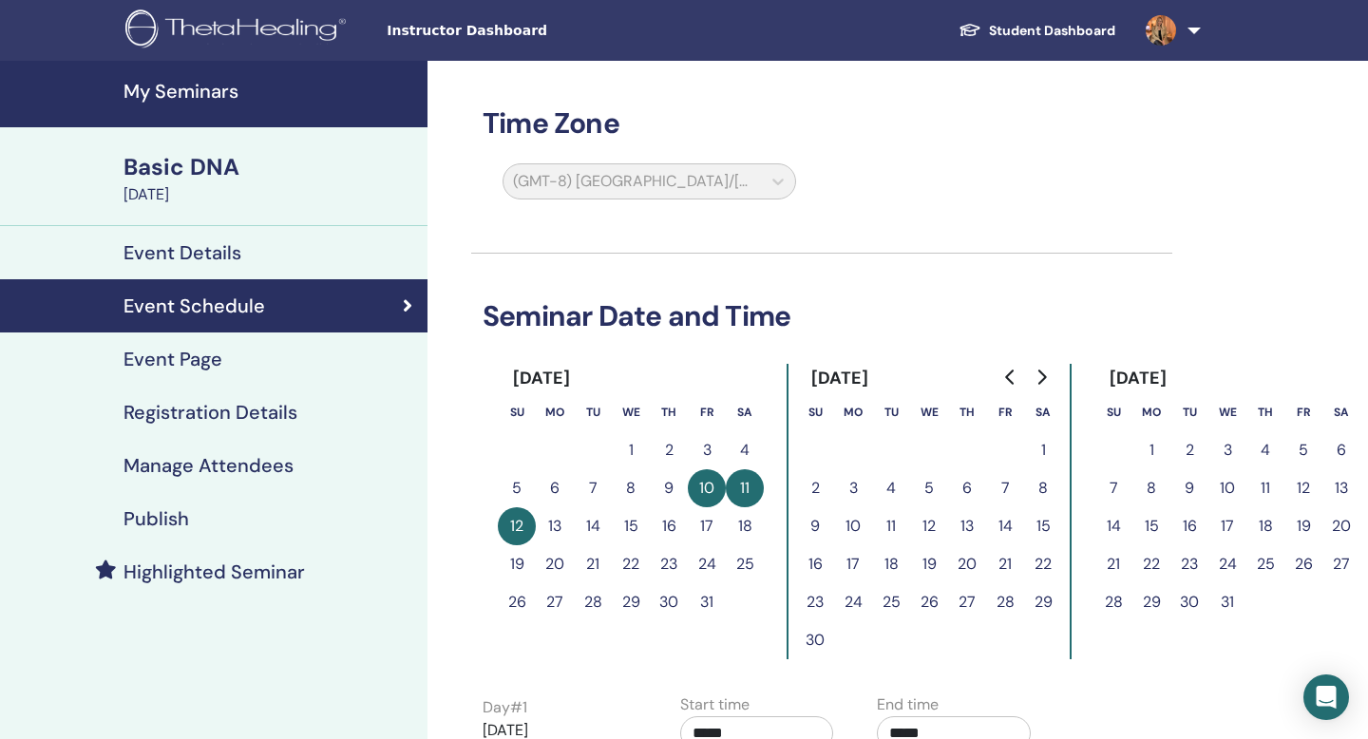
click at [174, 166] on div "Basic DNA" at bounding box center [270, 167] width 293 height 32
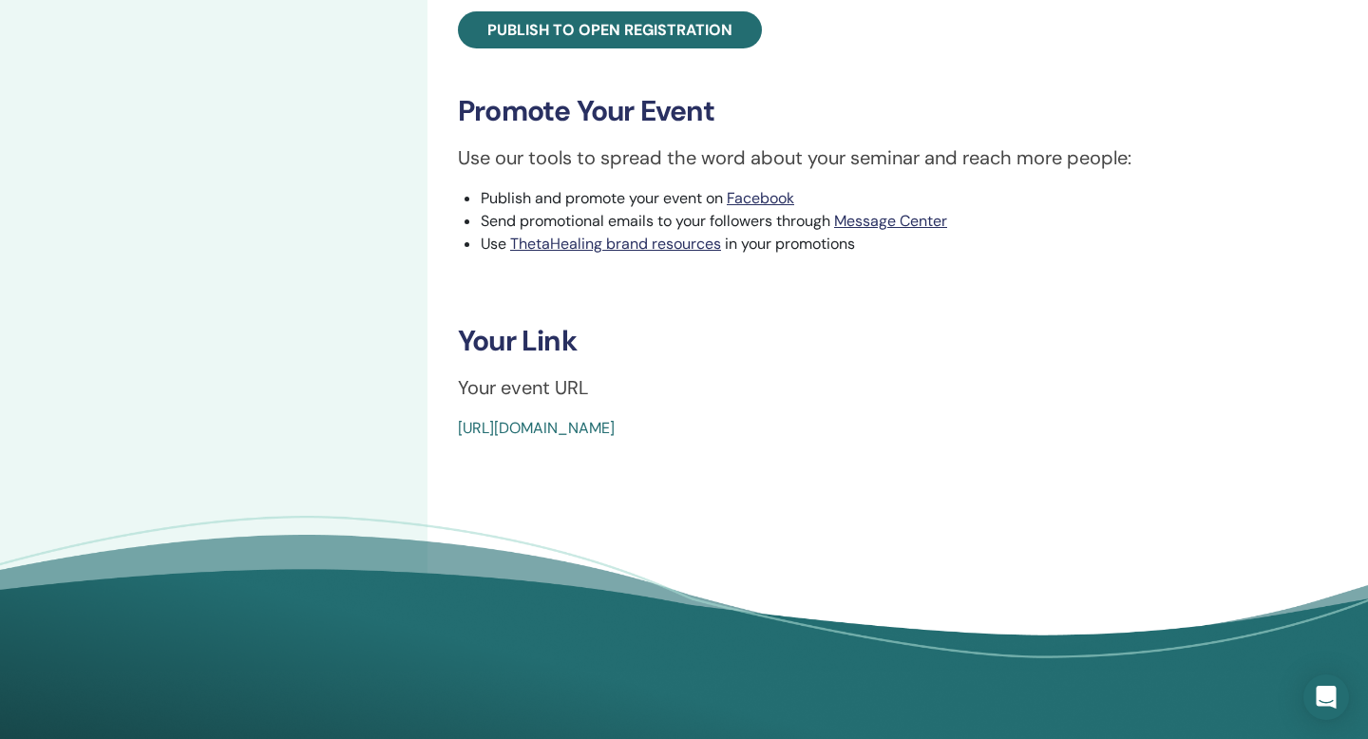
scroll to position [741, 0]
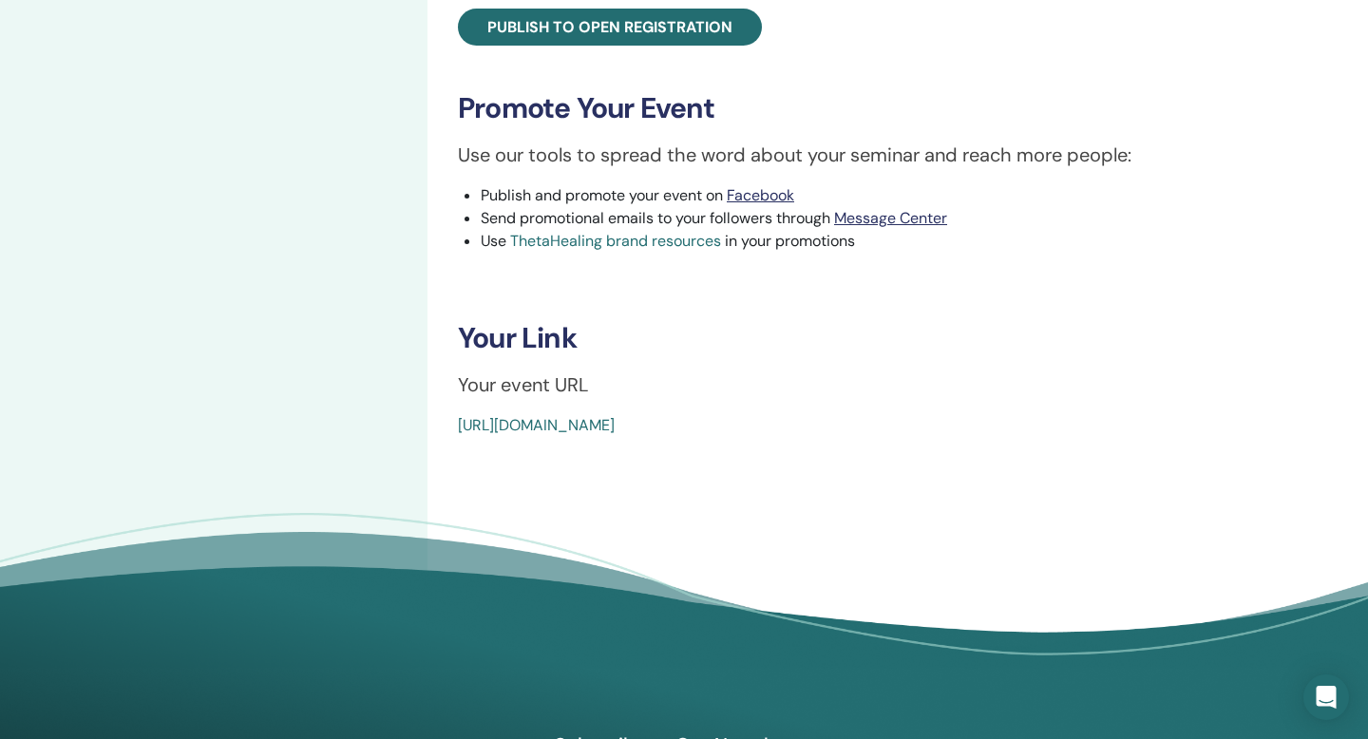
click at [616, 242] on link "ThetaHealing brand resources" at bounding box center [615, 241] width 211 height 20
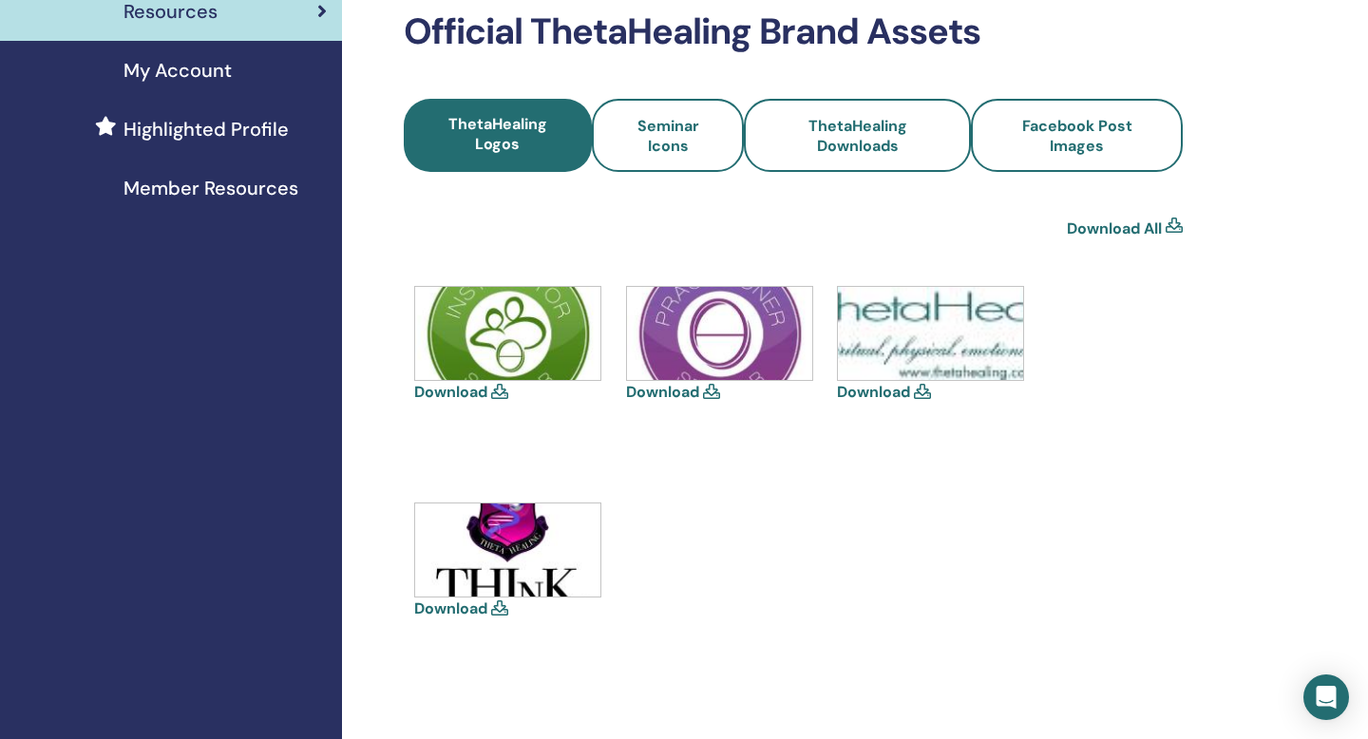
scroll to position [417, 0]
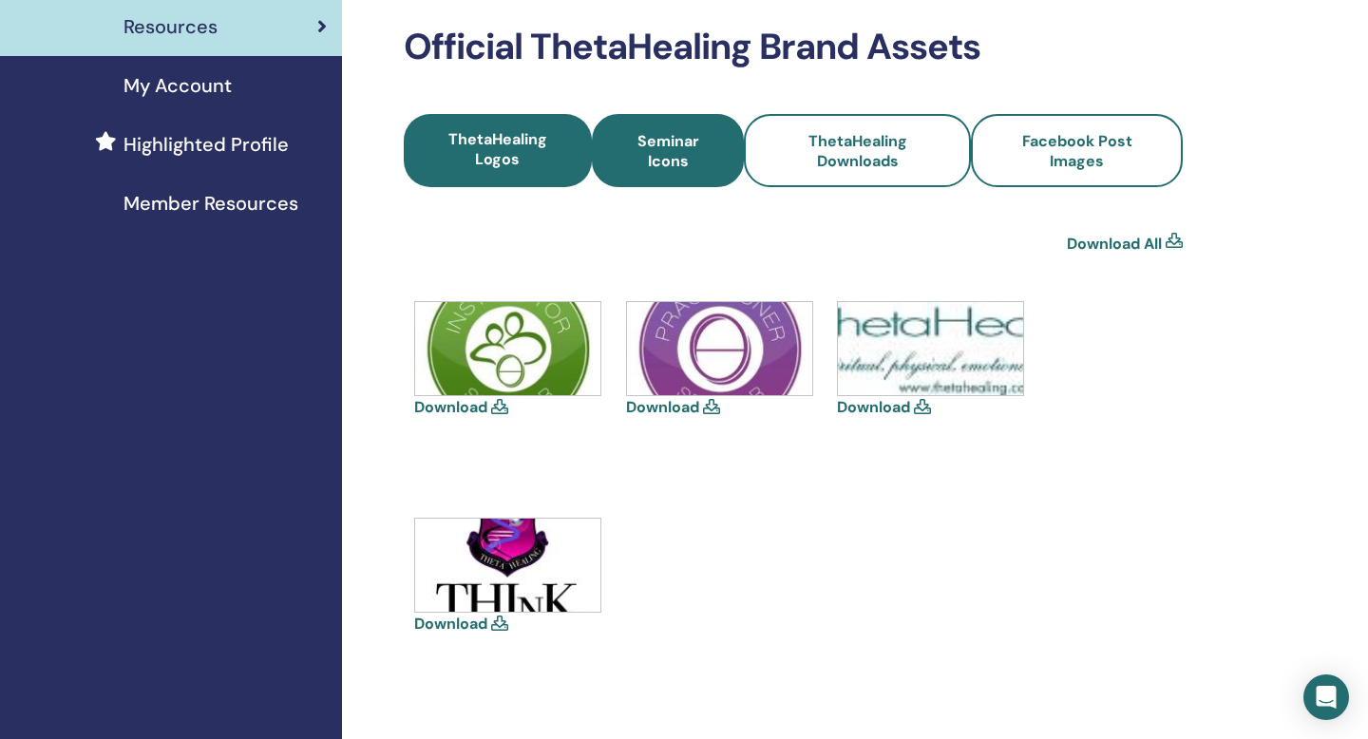
click at [666, 140] on span "Seminar Icons" at bounding box center [669, 151] width 102 height 40
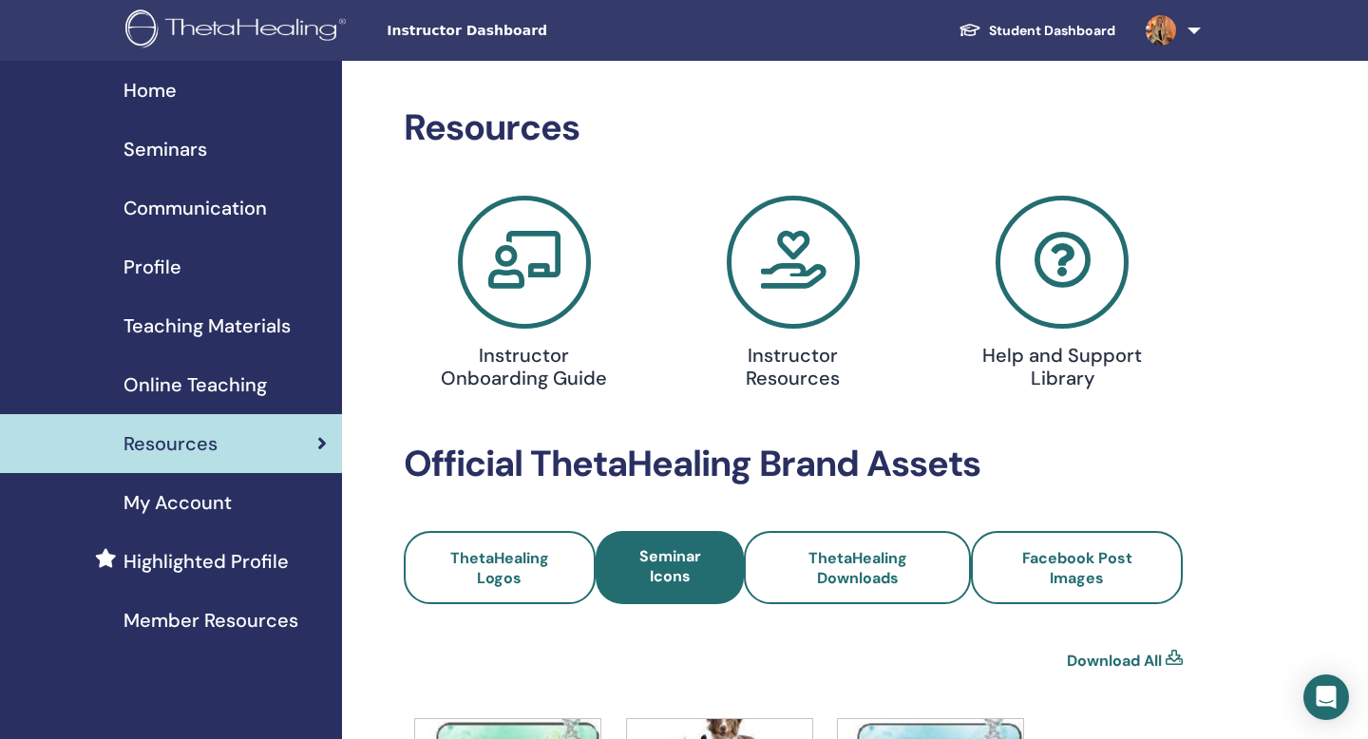
click at [176, 18] on img at bounding box center [238, 31] width 227 height 43
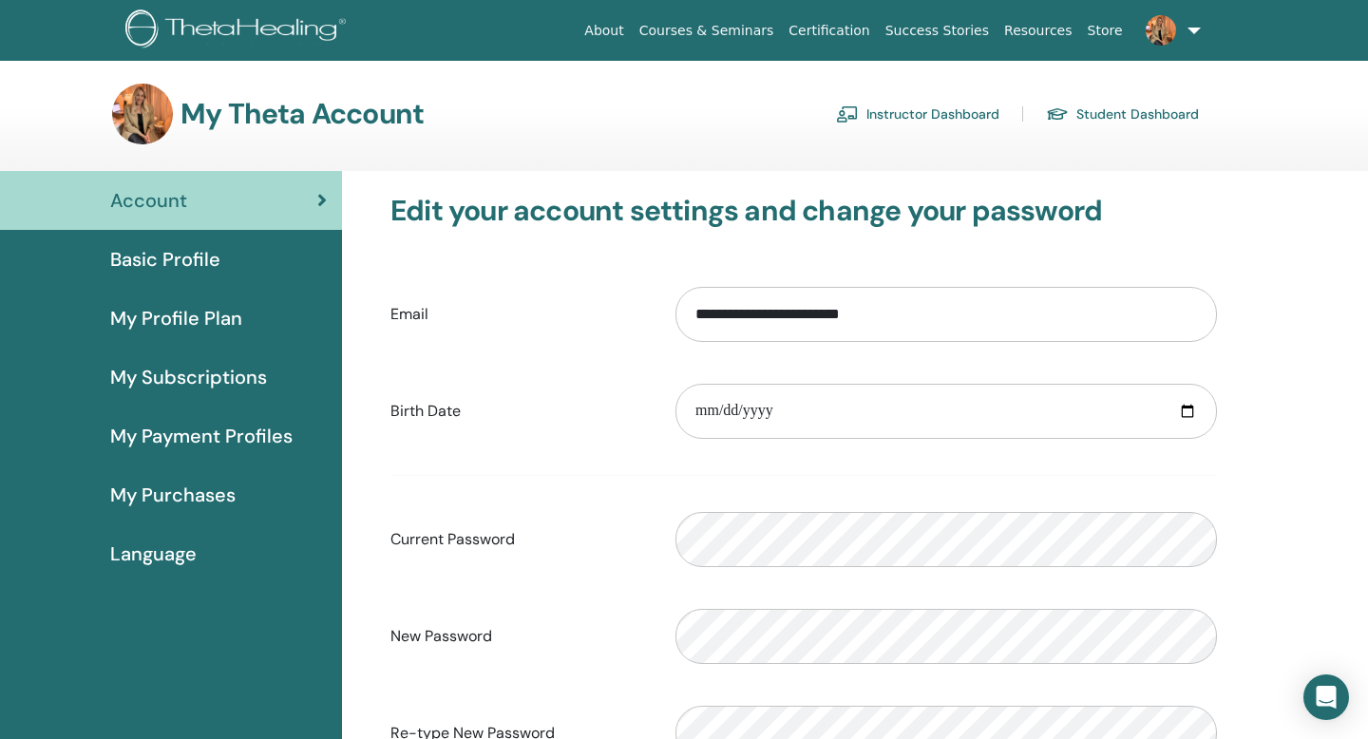
scroll to position [7, 0]
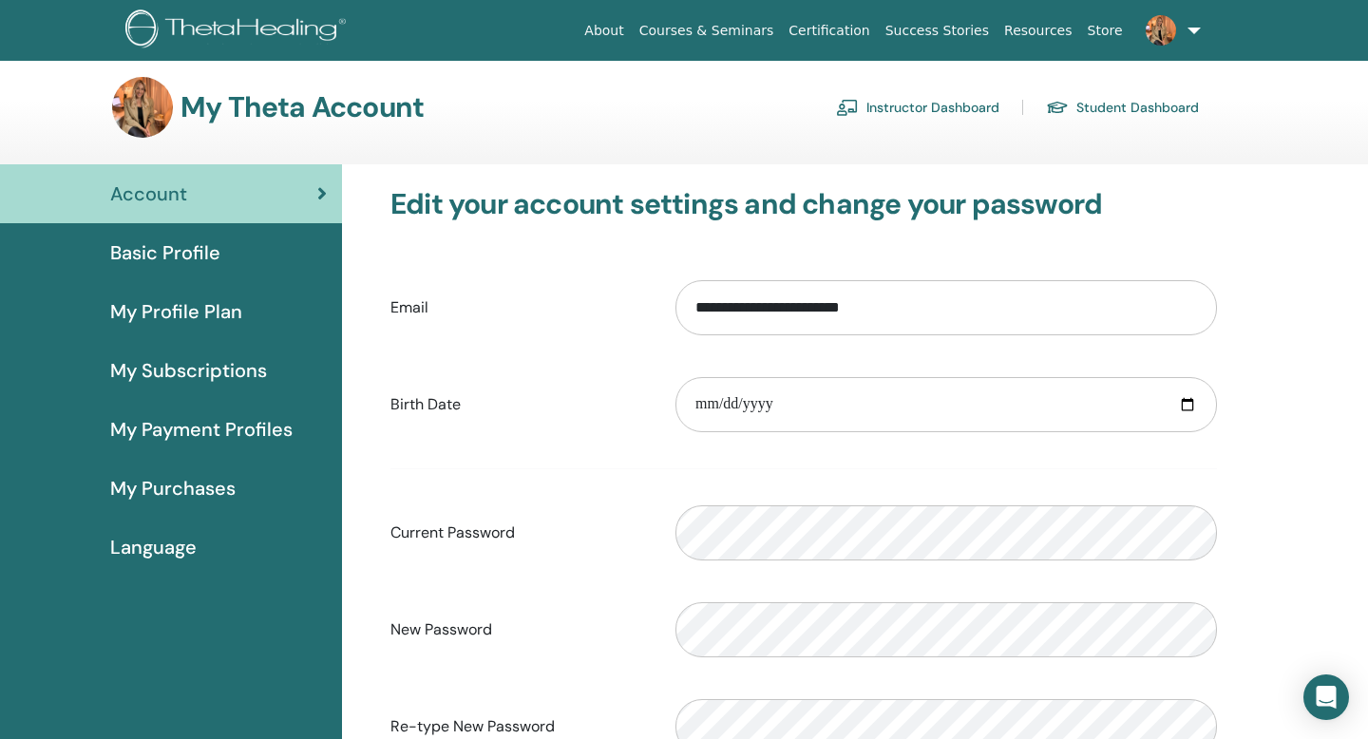
click at [903, 104] on link "Instructor Dashboard" at bounding box center [917, 107] width 163 height 30
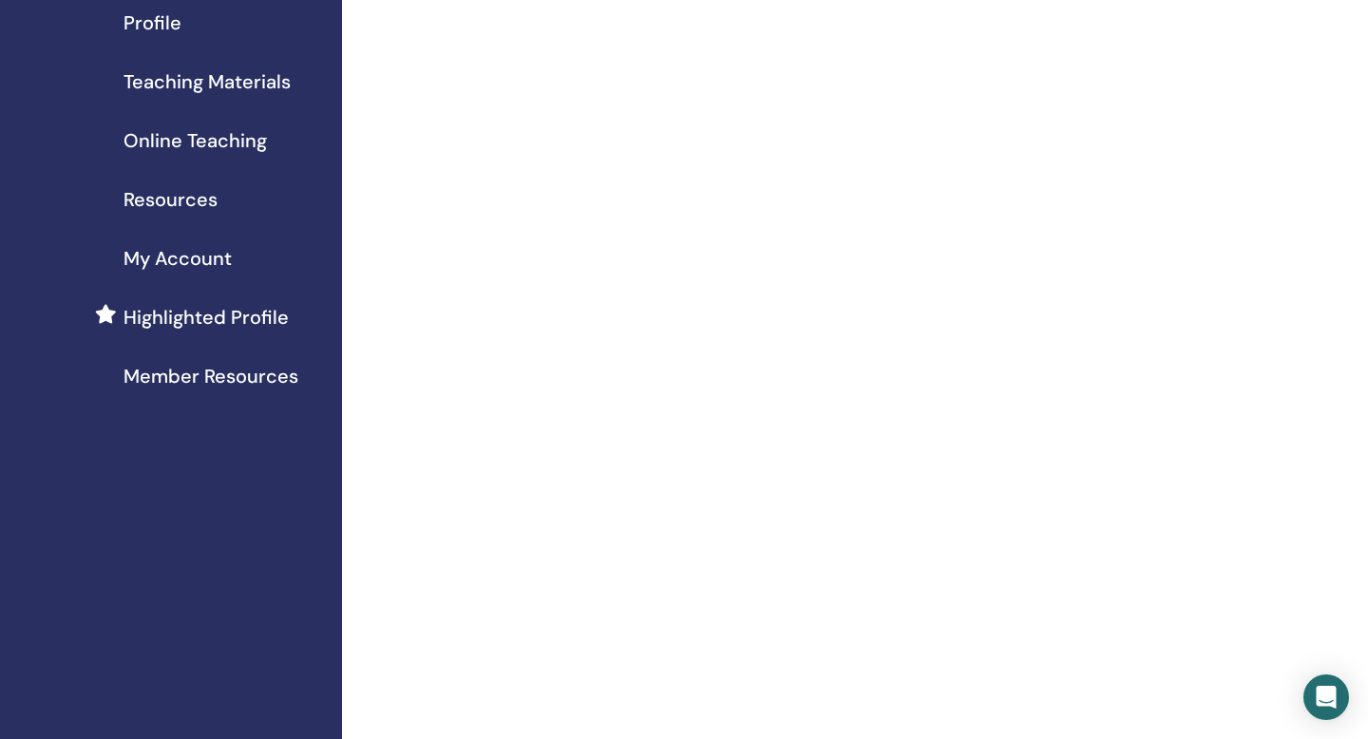
scroll to position [246, 0]
